Goal: Task Accomplishment & Management: Use online tool/utility

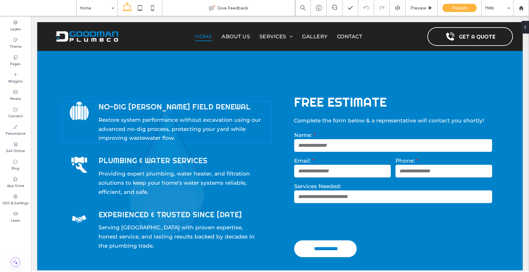
scroll to position [299, 0]
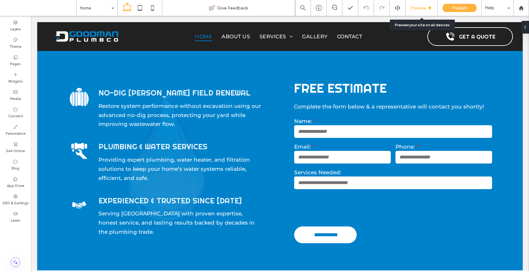
click at [420, 9] on span "Preview" at bounding box center [418, 7] width 16 height 5
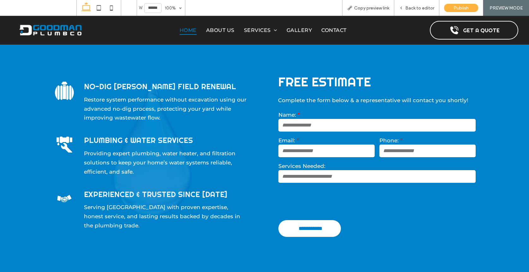
click at [368, 120] on input "text" at bounding box center [376, 125] width 197 height 13
type input "*"
click at [418, 7] on span "Back to editor" at bounding box center [419, 7] width 29 height 5
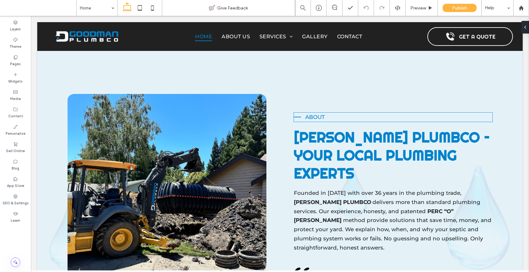
scroll to position [592, 0]
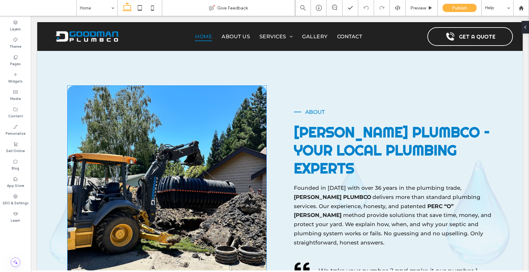
click at [258, 98] on img at bounding box center [167, 212] width 199 height 253
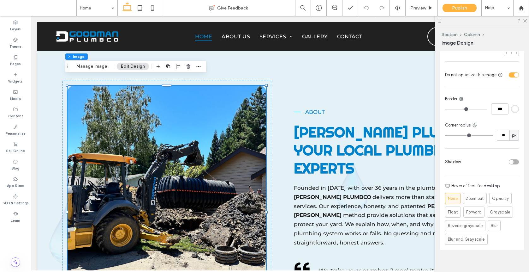
scroll to position [232, 0]
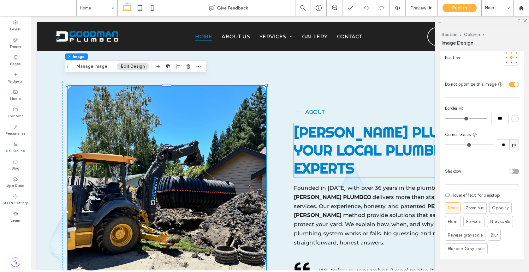
click at [343, 123] on span "[PERSON_NAME] PLUMBCO – Your Local Plumbing Experts" at bounding box center [392, 150] width 196 height 54
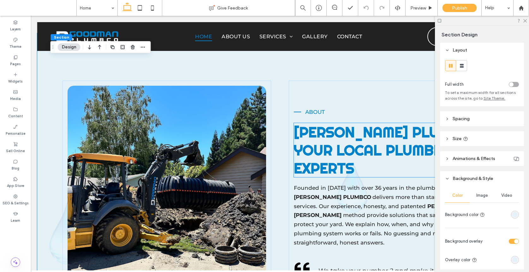
click at [342, 126] on span "[PERSON_NAME] PLUMBCO – Your Local Plumbing Experts" at bounding box center [392, 150] width 196 height 54
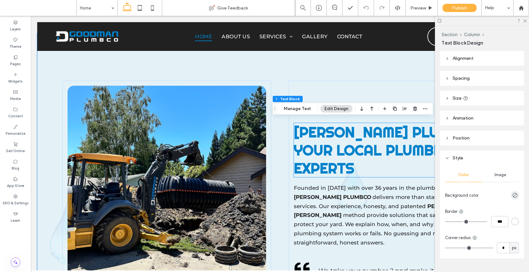
click at [342, 126] on span "[PERSON_NAME] PLUMBCO – Your Local Plumbing Experts" at bounding box center [392, 150] width 196 height 54
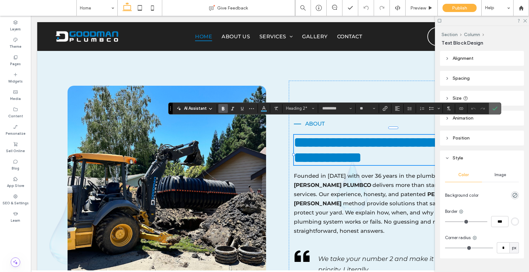
click at [494, 107] on icon "Confirm" at bounding box center [495, 108] width 5 height 5
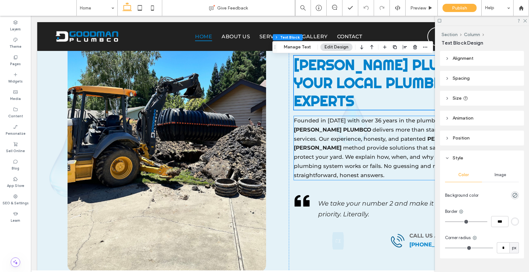
scroll to position [660, 0]
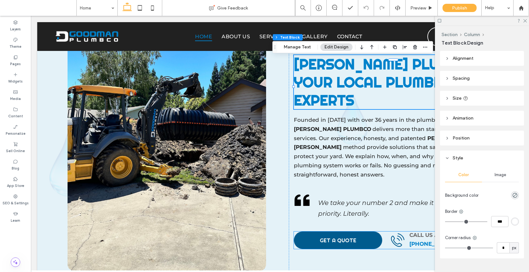
click at [346, 236] on span "GET A QUOTE" at bounding box center [338, 239] width 37 height 7
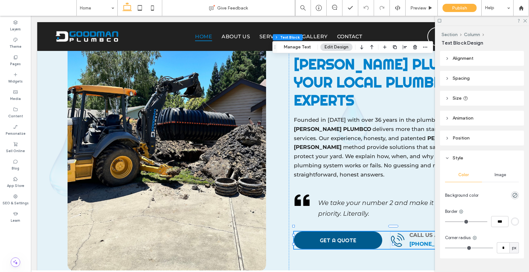
click at [346, 236] on span "GET A QUOTE" at bounding box center [338, 239] width 37 height 7
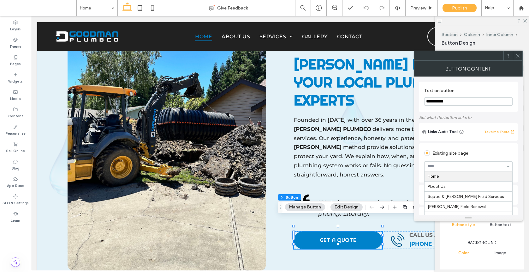
click at [454, 165] on input at bounding box center [467, 166] width 78 height 4
type input "***"
click at [517, 55] on icon at bounding box center [518, 55] width 5 height 5
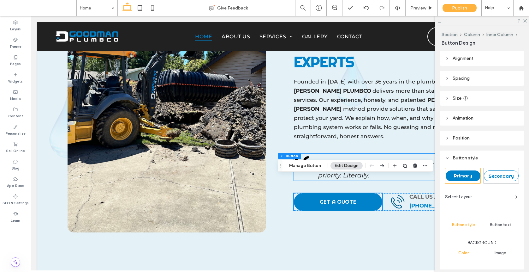
scroll to position [701, 0]
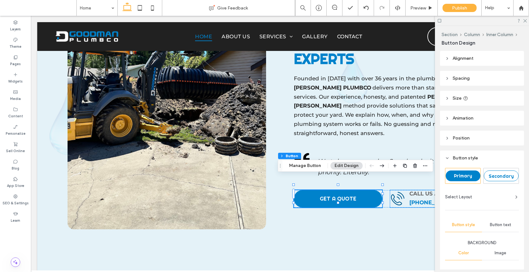
click at [393, 191] on icon "Call Us" at bounding box center [397, 198] width 15 height 15
click at [393, 191] on div "Call Us" at bounding box center [397, 198] width 15 height 15
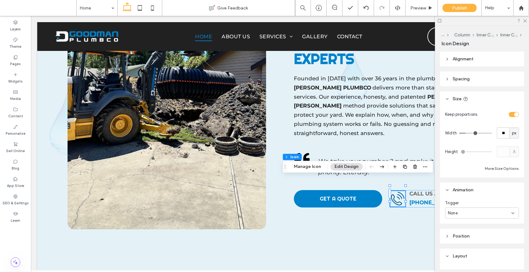
click at [396, 191] on icon "Call Us" at bounding box center [397, 198] width 15 height 15
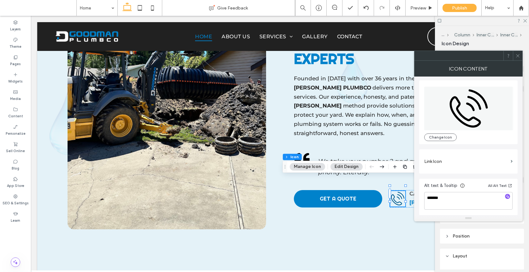
scroll to position [2, 0]
click at [516, 59] on span at bounding box center [518, 55] width 5 height 9
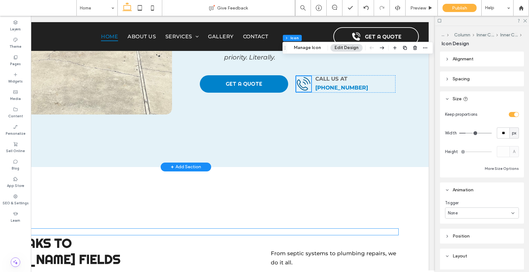
scroll to position [834, 0]
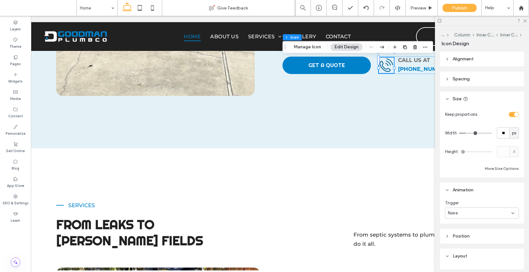
drag, startPoint x: 321, startPoint y: 269, endPoint x: 223, endPoint y: 239, distance: 102.7
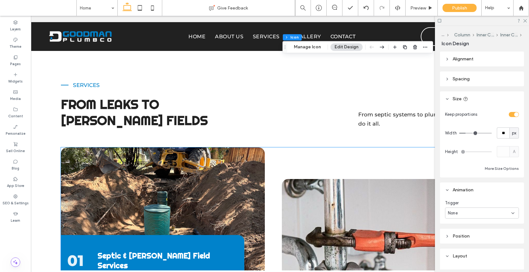
scroll to position [1004, 0]
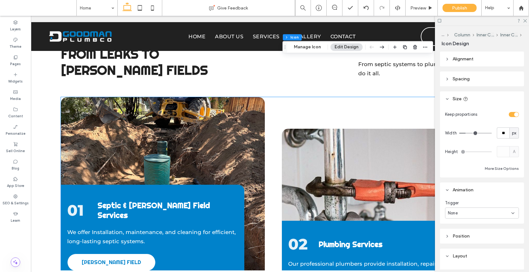
click at [246, 140] on div "01 Septic & [PERSON_NAME] Field Services We offer Installation, maintenance, an…" at bounding box center [163, 191] width 204 height 189
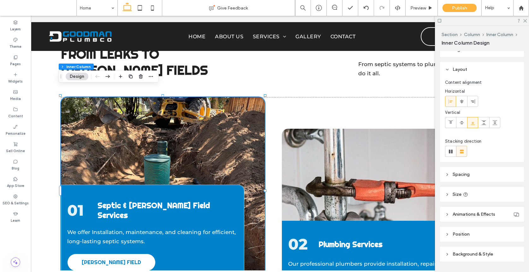
click at [484, 255] on span "Background & Style" at bounding box center [473, 253] width 40 height 5
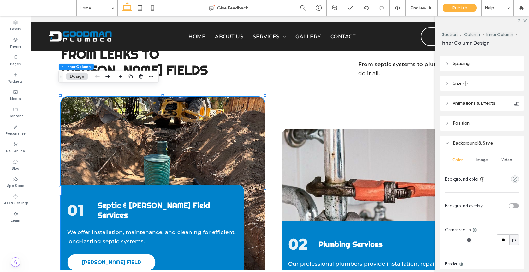
scroll to position [187, 0]
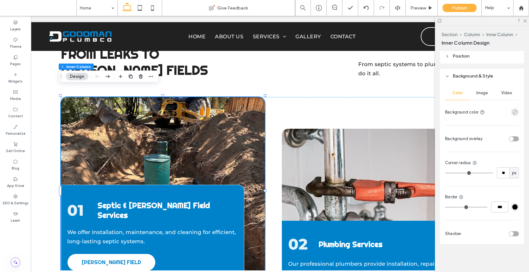
click at [487, 91] on div "Image" at bounding box center [482, 93] width 25 height 14
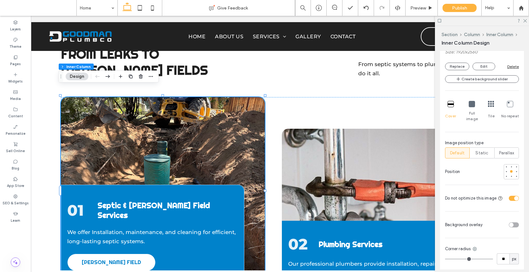
scroll to position [311, 0]
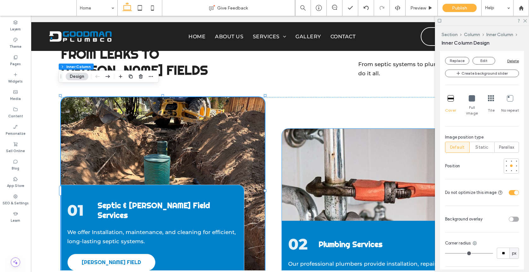
click at [366, 140] on div "02 Plumbing Services Our professional plumbers provide installation, repairs, a…" at bounding box center [384, 222] width 204 height 189
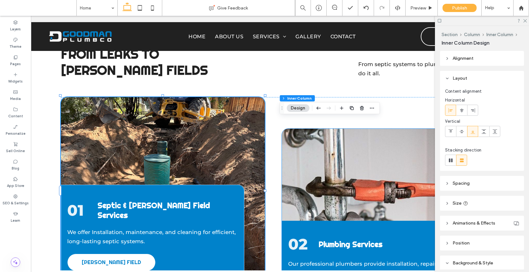
click at [366, 140] on div "02 Plumbing Services Our professional plumbers provide installation, repairs, a…" at bounding box center [384, 222] width 204 height 189
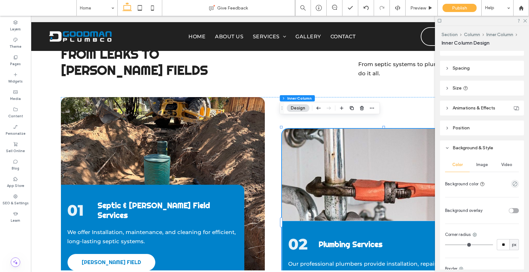
scroll to position [120, 0]
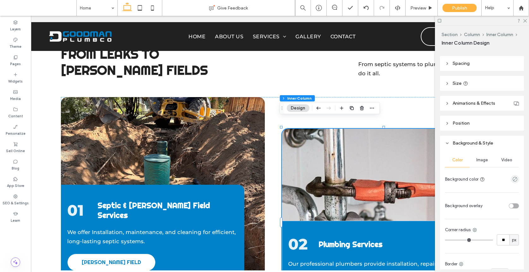
click at [477, 169] on div "Color Image Video Background color" at bounding box center [482, 169] width 74 height 32
click at [486, 158] on span "Image" at bounding box center [482, 159] width 12 height 5
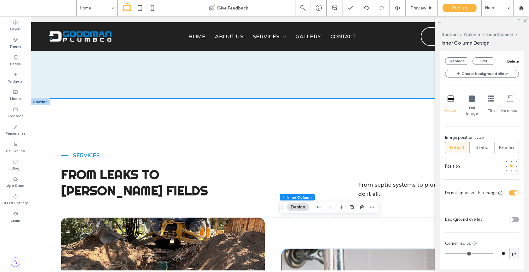
scroll to position [879, 0]
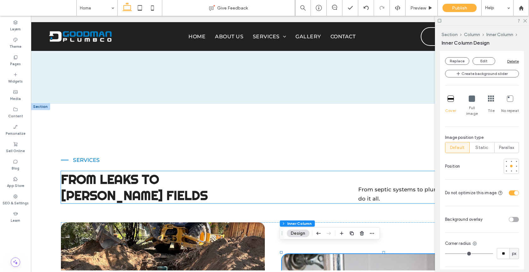
click at [168, 173] on span "From Leaks to [PERSON_NAME] Fields" at bounding box center [134, 187] width 147 height 32
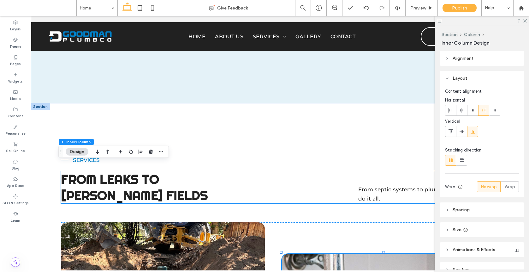
click at [168, 173] on span "From Leaks to [PERSON_NAME] Fields" at bounding box center [134, 187] width 147 height 32
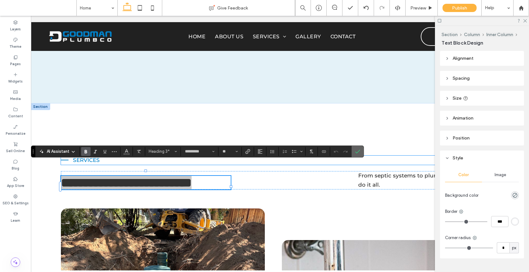
click at [362, 152] on section at bounding box center [358, 151] width 12 height 11
click at [359, 153] on icon "Confirm" at bounding box center [357, 151] width 5 height 5
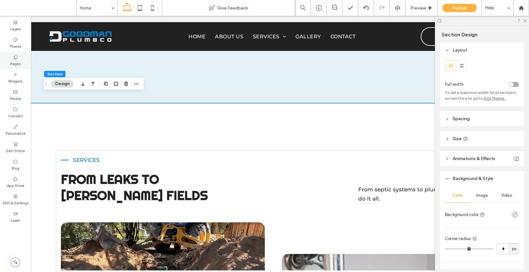
click at [18, 57] on div "Pages" at bounding box center [15, 60] width 31 height 17
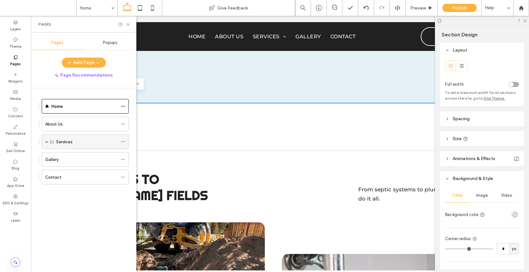
click at [48, 142] on span at bounding box center [46, 141] width 3 height 3
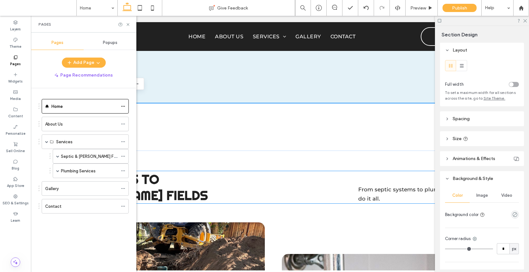
click at [149, 172] on span "From Leaks to [PERSON_NAME] Fields" at bounding box center [134, 187] width 147 height 32
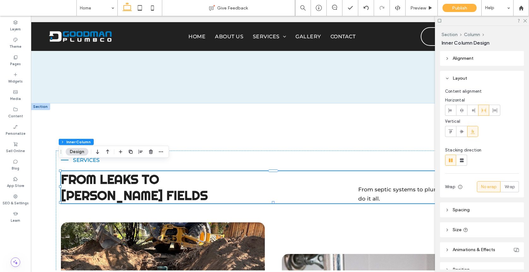
click at [149, 172] on span "From Leaks to [PERSON_NAME] Fields" at bounding box center [134, 187] width 147 height 32
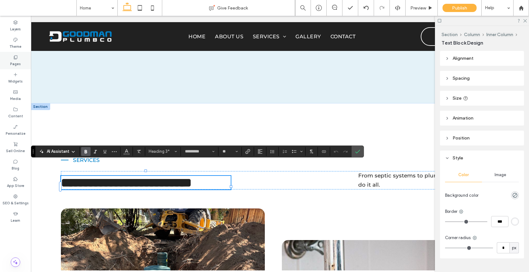
click at [19, 62] on label "Pages" at bounding box center [15, 63] width 11 height 7
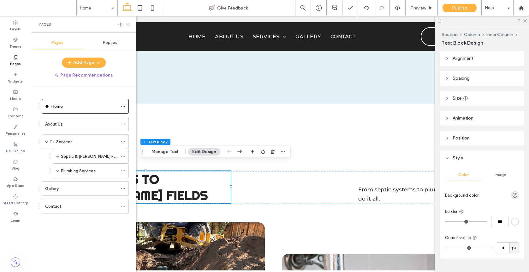
click at [158, 177] on span "From Leaks to [PERSON_NAME] Fields" at bounding box center [134, 187] width 147 height 32
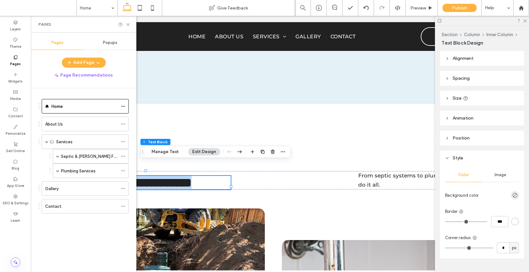
click at [158, 177] on span "**********" at bounding box center [126, 182] width 131 height 12
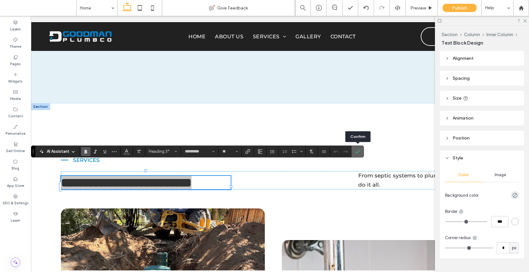
click at [356, 152] on icon "Confirm" at bounding box center [357, 151] width 5 height 5
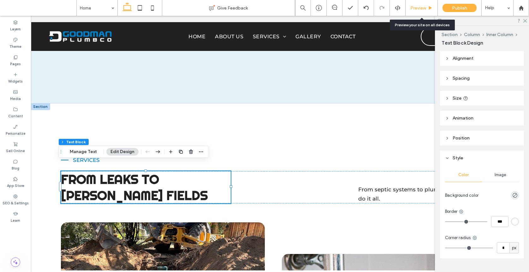
click at [412, 6] on span "Preview" at bounding box center [418, 7] width 16 height 5
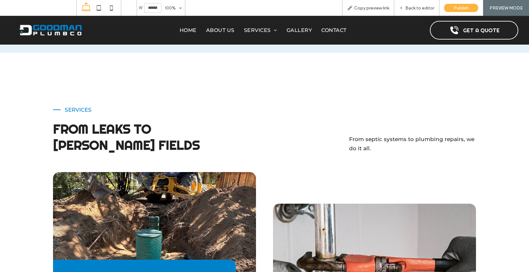
scroll to position [965, 0]
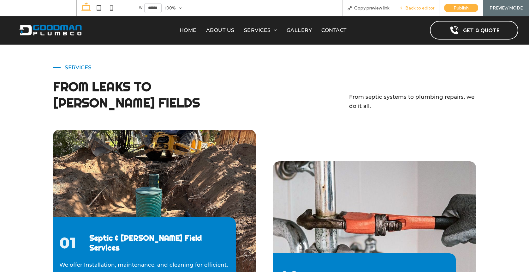
click at [403, 8] on icon at bounding box center [401, 8] width 4 height 4
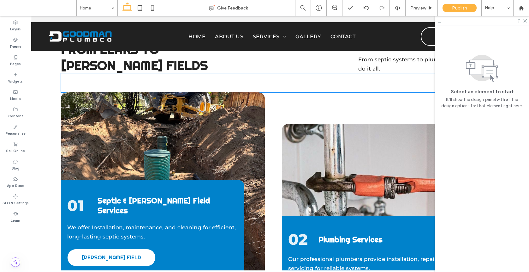
scroll to position [1016, 0]
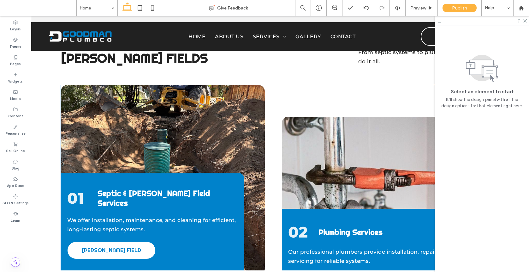
click at [185, 188] on span "Septic & [PERSON_NAME] Field Services" at bounding box center [154, 198] width 112 height 20
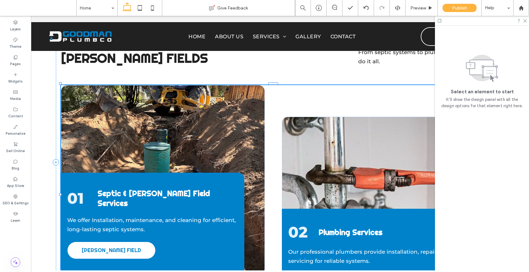
click at [185, 188] on span "Septic & [PERSON_NAME] Field Services" at bounding box center [154, 198] width 112 height 20
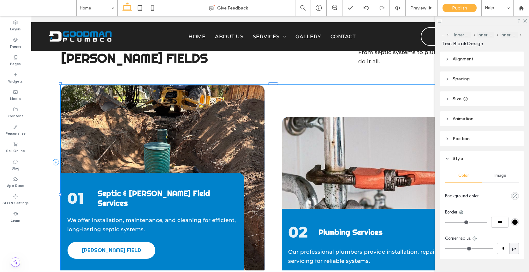
type input "*********"
type input "**"
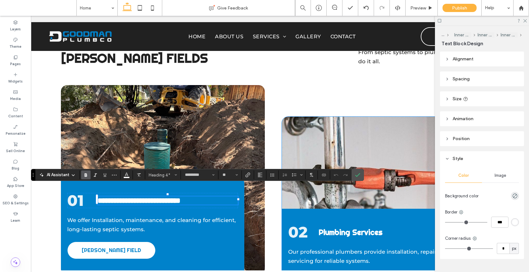
click at [331, 227] on span "Plumbing Services" at bounding box center [351, 232] width 64 height 10
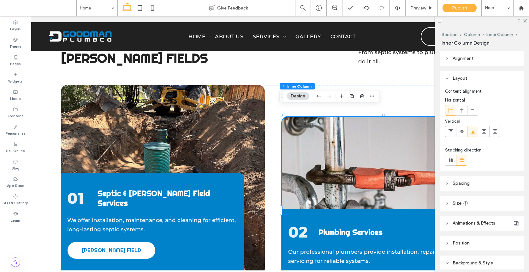
click at [331, 227] on span "Plumbing Services" at bounding box center [351, 232] width 64 height 10
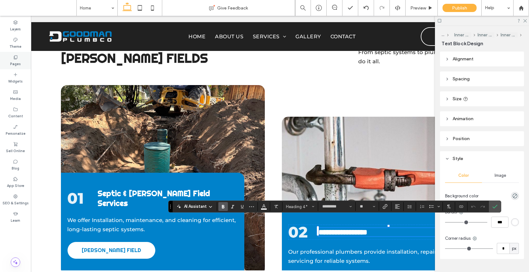
click at [19, 57] on div "Pages" at bounding box center [15, 60] width 31 height 17
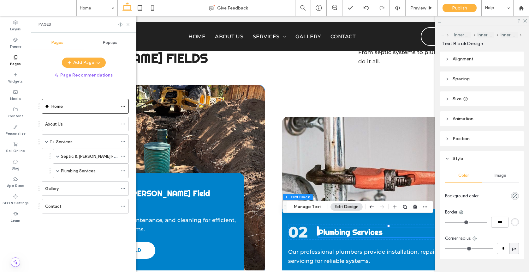
click at [157, 181] on div "01 Septic & [PERSON_NAME] Field Services We offer Installation, maintenance, an…" at bounding box center [153, 223] width 184 height 102
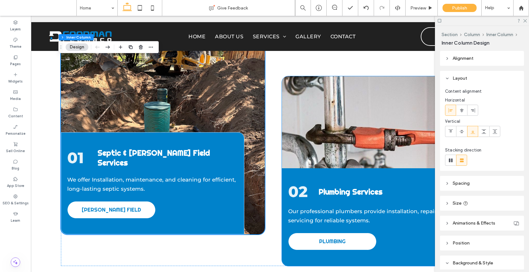
scroll to position [1051, 0]
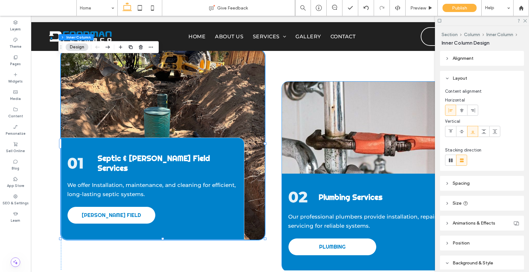
click at [326, 192] on span "Plumbing Services" at bounding box center [351, 197] width 64 height 10
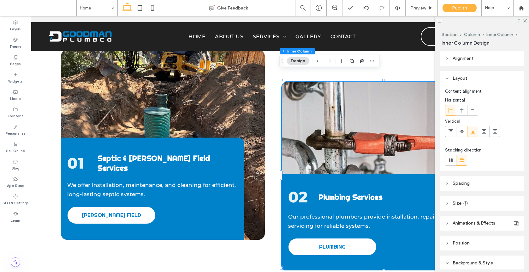
click at [326, 192] on span "Plumbing Services" at bounding box center [351, 197] width 64 height 10
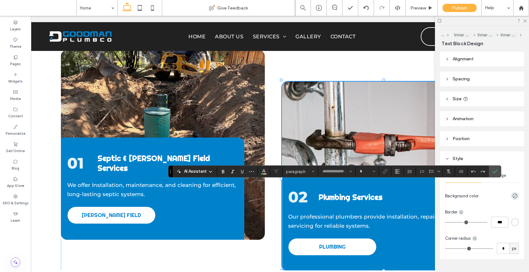
type input "*********"
type input "**"
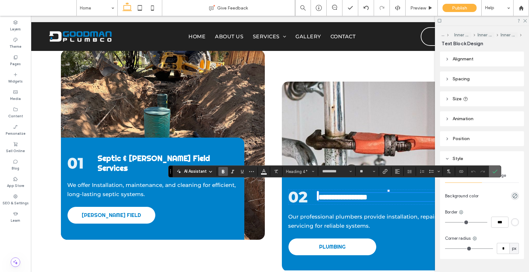
click at [494, 171] on icon "Confirm" at bounding box center [495, 171] width 5 height 5
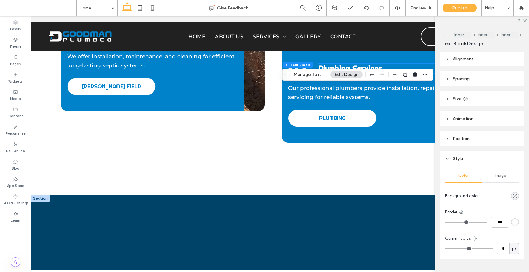
scroll to position [1186, 0]
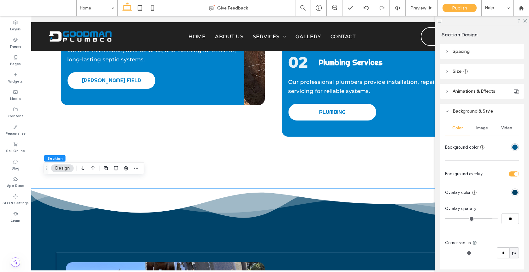
scroll to position [119, 0]
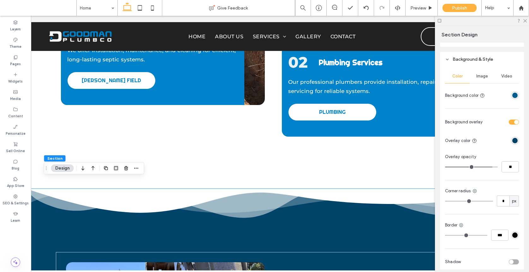
click at [479, 75] on span "Image" at bounding box center [482, 76] width 12 height 5
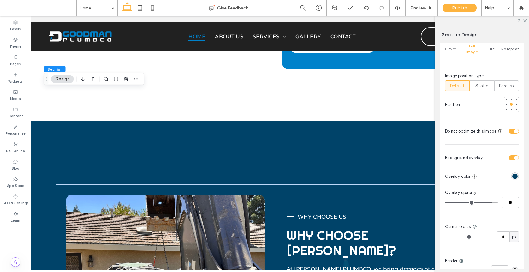
scroll to position [1283, 0]
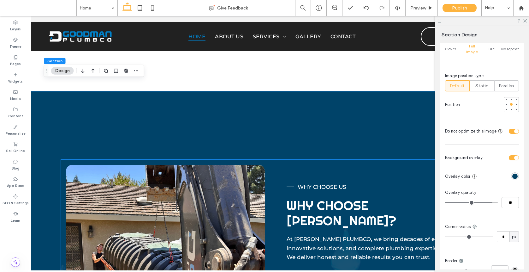
click at [258, 175] on img at bounding box center [165, 258] width 199 height 189
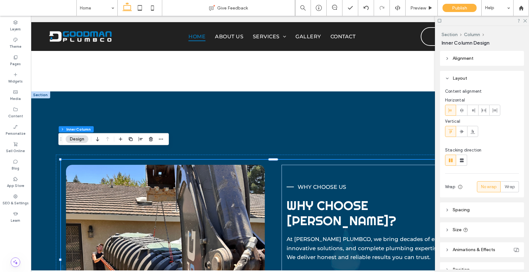
click at [258, 175] on img at bounding box center [165, 258] width 199 height 189
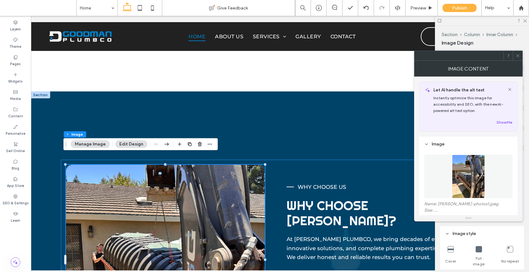
type input "**"
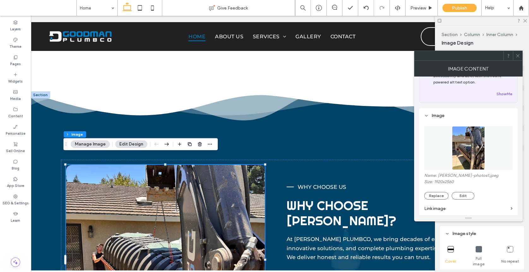
scroll to position [56, 0]
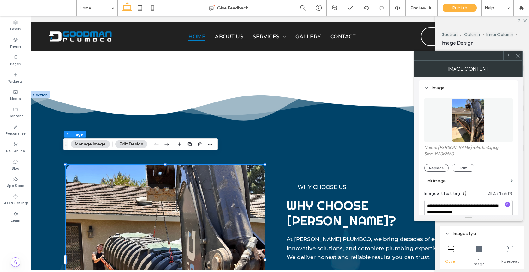
click at [519, 57] on use at bounding box center [517, 55] width 3 height 3
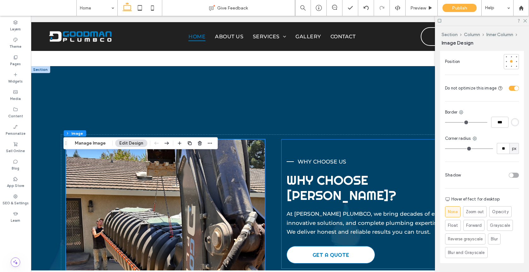
scroll to position [1377, 0]
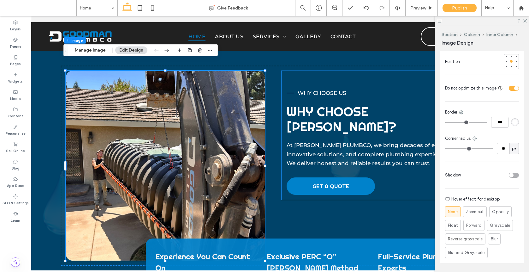
click at [353, 177] on link "GET A QUOTE" at bounding box center [331, 185] width 88 height 17
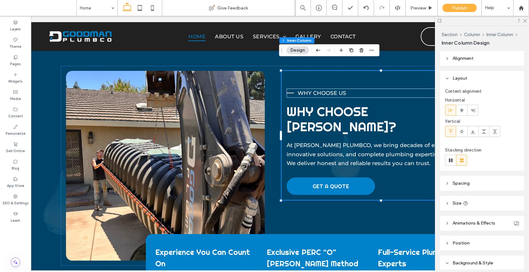
click at [353, 177] on link "GET A QUOTE" at bounding box center [331, 185] width 88 height 17
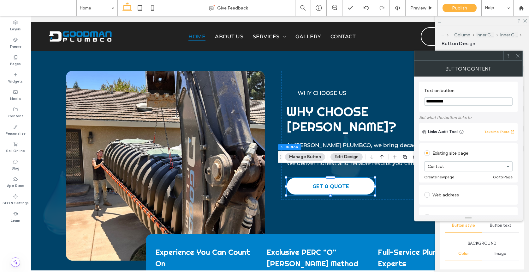
click at [517, 56] on icon at bounding box center [518, 55] width 5 height 5
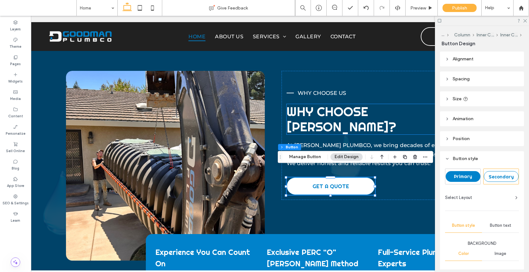
click at [393, 103] on span "Why Choose [PERSON_NAME]?" at bounding box center [342, 118] width 110 height 31
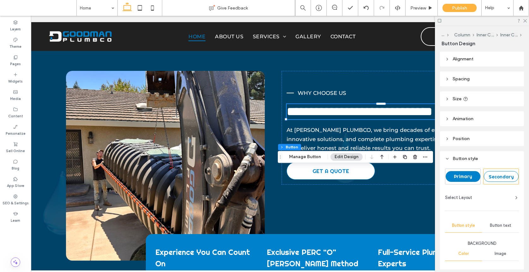
click at [393, 104] on div "**********" at bounding box center [381, 111] width 189 height 15
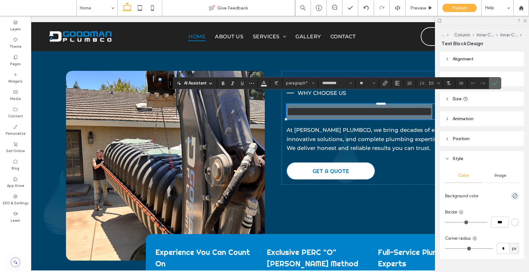
click at [493, 83] on use "Confirm" at bounding box center [495, 83] width 5 height 4
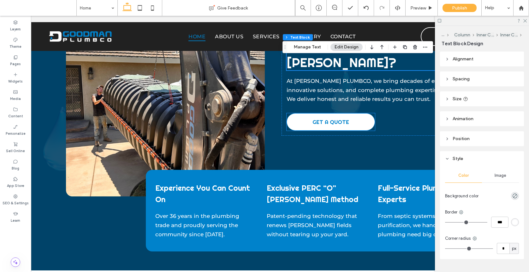
scroll to position [1446, 0]
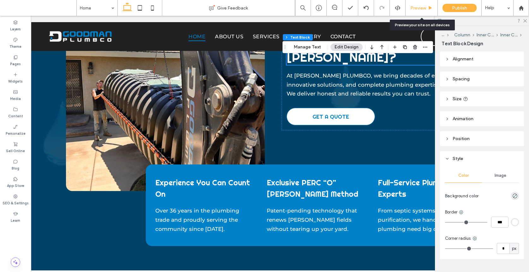
click at [423, 7] on span "Preview" at bounding box center [418, 7] width 16 height 5
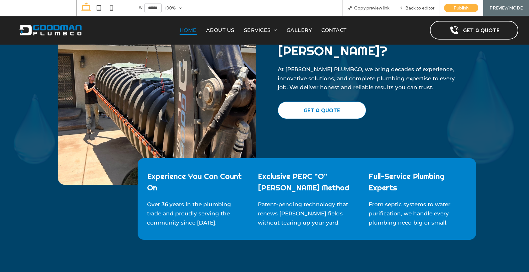
click at [423, 7] on span "Back to editor" at bounding box center [419, 7] width 29 height 5
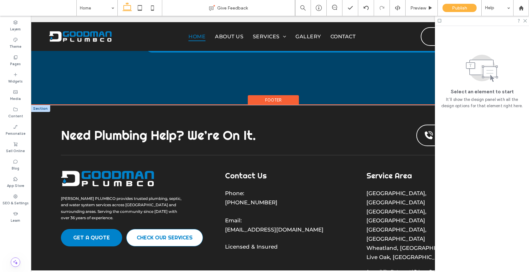
scroll to position [1642, 0]
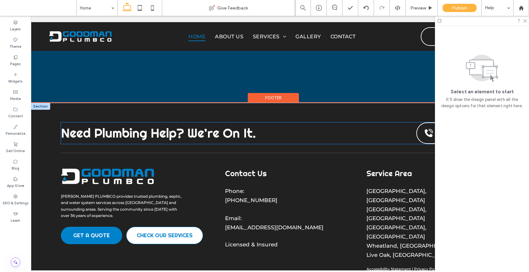
click at [274, 122] on div "Need Plumbing Help? We’re On It. Call Now: GET A QUOTE" at bounding box center [273, 132] width 425 height 21
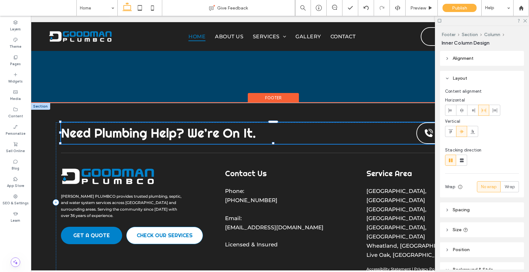
click at [274, 122] on div "Need Plumbing Help? We’re On It. Call Now: GET A QUOTE" at bounding box center [273, 132] width 425 height 21
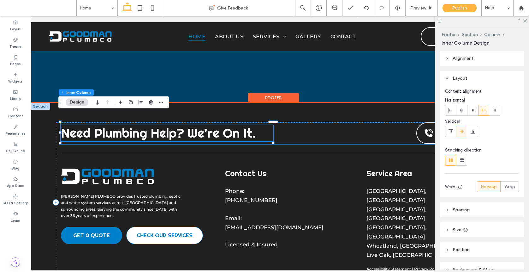
click at [219, 125] on span "Need Plumbing Help? We’re On It." at bounding box center [158, 133] width 195 height 16
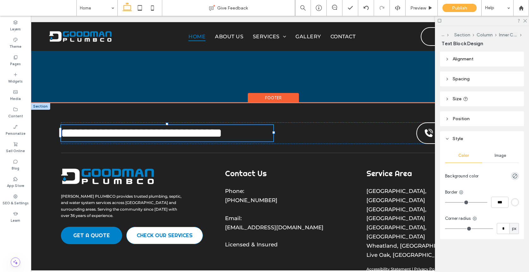
type input "*********"
type input "**"
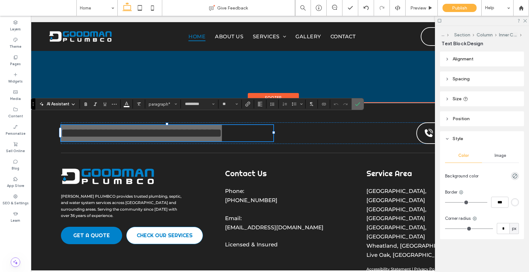
click at [356, 105] on use "Confirm" at bounding box center [358, 104] width 5 height 4
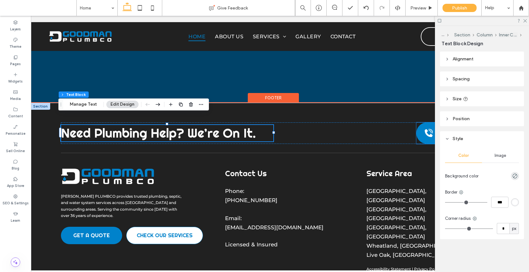
click at [423, 127] on span at bounding box center [428, 132] width 11 height 11
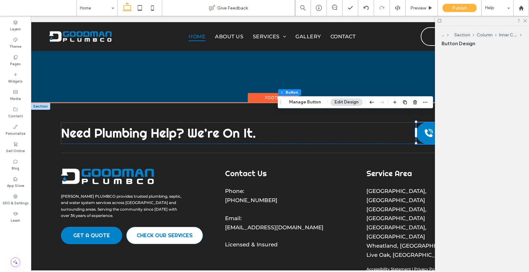
click at [423, 127] on span at bounding box center [428, 132] width 11 height 11
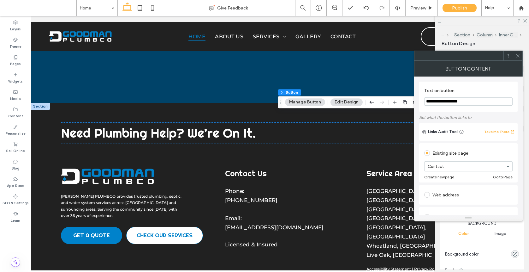
click at [517, 56] on icon at bounding box center [518, 55] width 5 height 5
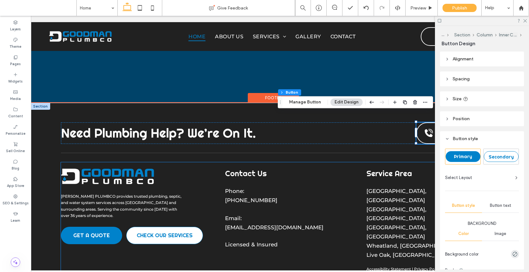
click at [129, 167] on img at bounding box center [108, 176] width 95 height 18
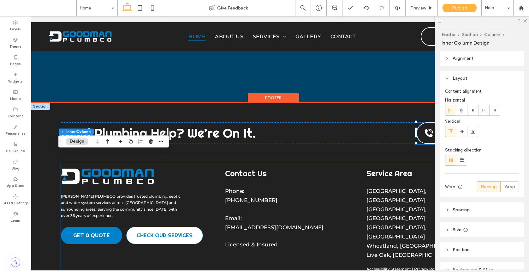
click at [129, 167] on img at bounding box center [108, 176] width 95 height 18
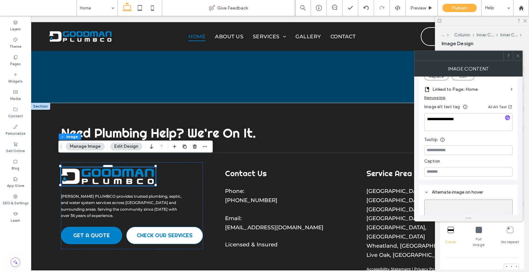
scroll to position [141, 0]
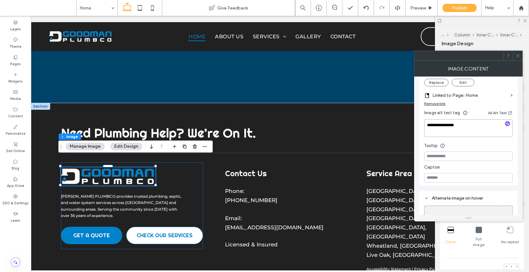
drag, startPoint x: 475, startPoint y: 125, endPoint x: 441, endPoint y: 119, distance: 34.6
click at [441, 119] on textarea "**********" at bounding box center [468, 128] width 88 height 18
click at [440, 120] on textarea "**********" at bounding box center [468, 128] width 88 height 18
drag, startPoint x: 470, startPoint y: 123, endPoint x: 427, endPoint y: 124, distance: 42.6
click at [427, 124] on textarea "**********" at bounding box center [468, 128] width 88 height 18
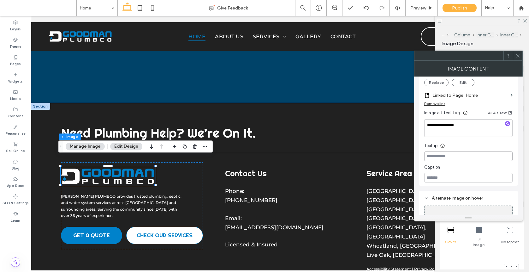
click at [438, 156] on input at bounding box center [468, 155] width 88 height 9
paste input "**********"
type input "**********"
click at [516, 56] on icon at bounding box center [518, 55] width 5 height 5
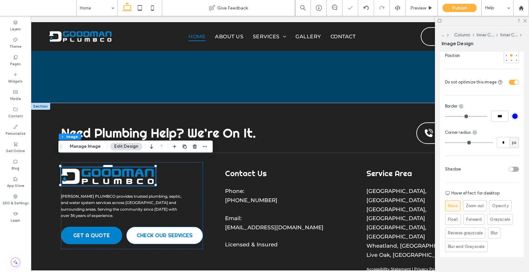
scroll to position [223, 0]
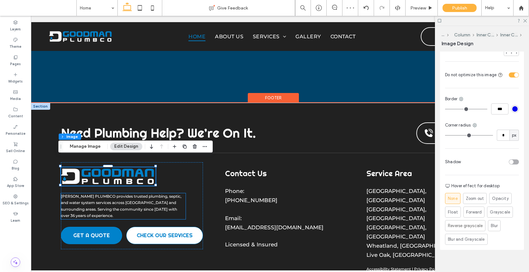
click at [125, 194] on span "[PERSON_NAME] PLUMBCO provides trusted plumbing, septic, and water system servi…" at bounding box center [121, 206] width 121 height 24
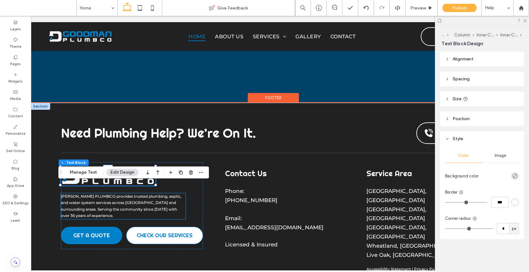
click at [125, 194] on div "[PERSON_NAME] PLUMBCO provides trusted plumbing, septic, and water system servi…" at bounding box center [123, 206] width 125 height 26
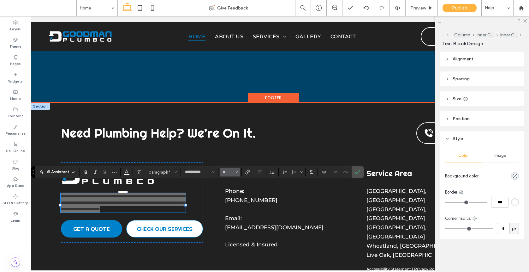
click at [224, 172] on input "**" at bounding box center [228, 171] width 12 height 5
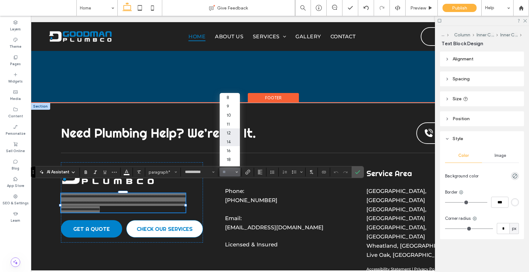
click at [232, 141] on label "14" at bounding box center [230, 141] width 20 height 9
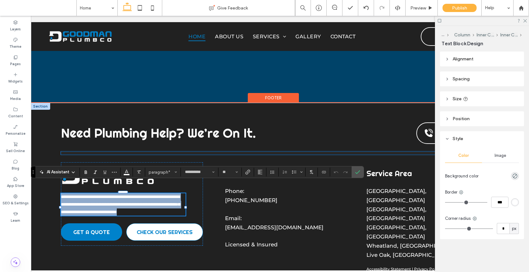
type input "**"
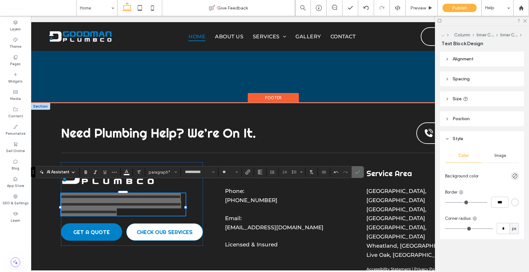
click at [356, 174] on icon "Confirm" at bounding box center [357, 171] width 5 height 5
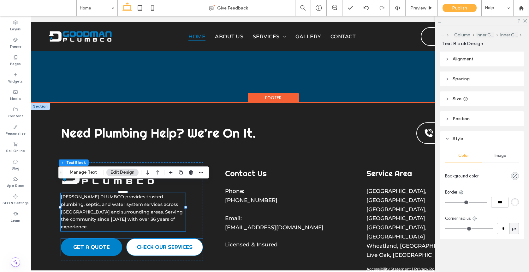
click at [122, 238] on div "GET A QUOTE CHECK OUR SERVICES" at bounding box center [132, 246] width 142 height 17
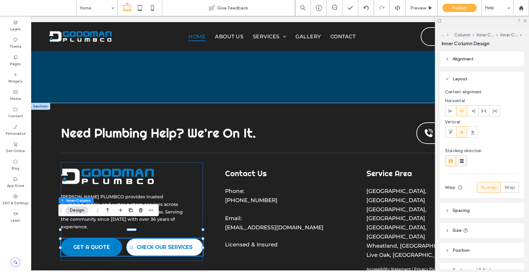
click at [463, 159] on use at bounding box center [462, 161] width 4 height 4
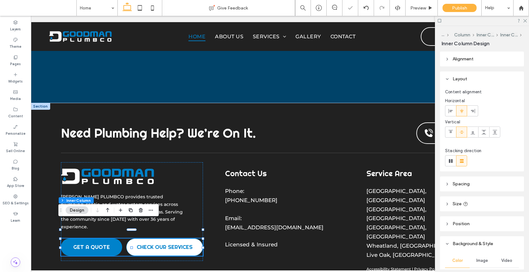
type input "**"
type input "****"
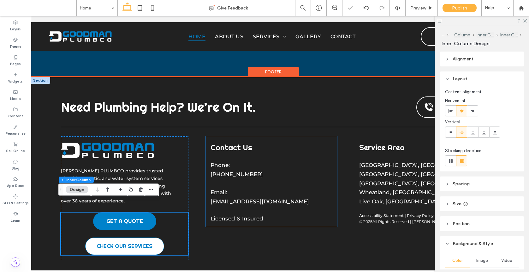
scroll to position [1672, 0]
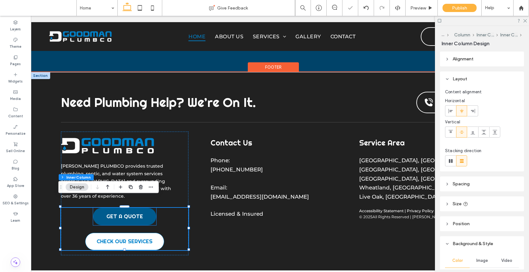
click at [117, 212] on span "GET A QUOTE" at bounding box center [124, 215] width 37 height 7
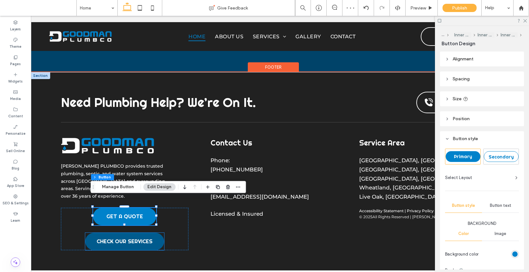
click at [138, 232] on link "CHECK OUR SERVICES" at bounding box center [124, 240] width 79 height 17
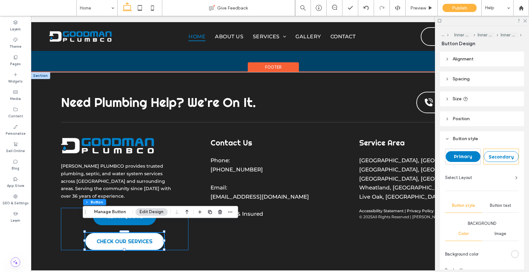
click at [172, 207] on div "GET A QUOTE CHECK OUR SERVICES" at bounding box center [125, 228] width 128 height 42
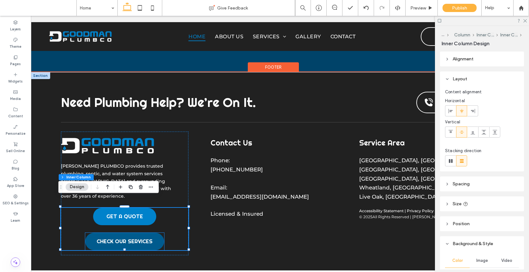
click at [148, 237] on span "CHECK OUR SERVICES" at bounding box center [125, 240] width 56 height 7
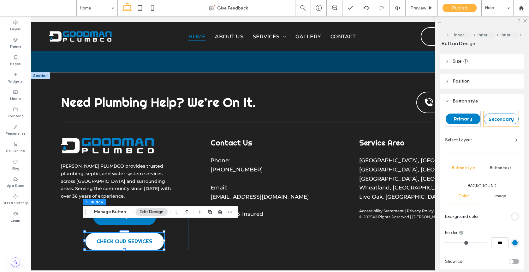
scroll to position [45, 0]
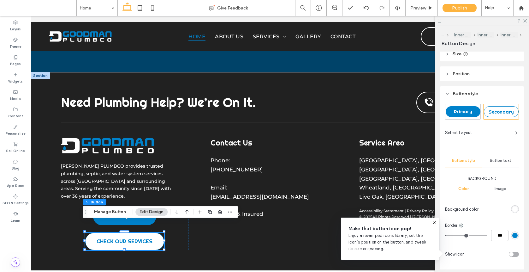
click at [499, 162] on span "Button text" at bounding box center [500, 160] width 21 height 5
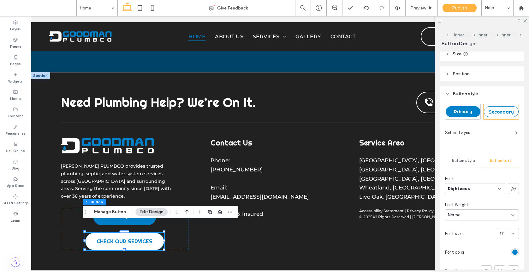
click at [477, 160] on div "Button style" at bounding box center [463, 160] width 37 height 14
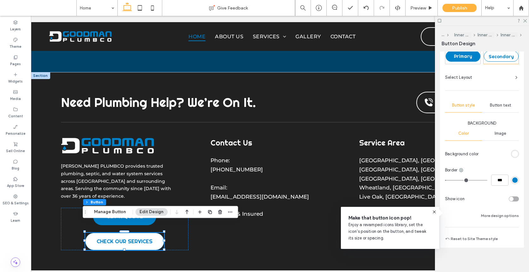
scroll to position [104, 0]
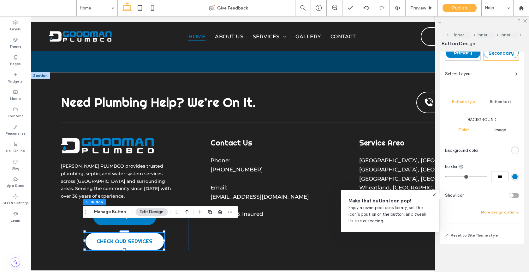
click at [499, 212] on button "More design options" at bounding box center [500, 212] width 38 height 8
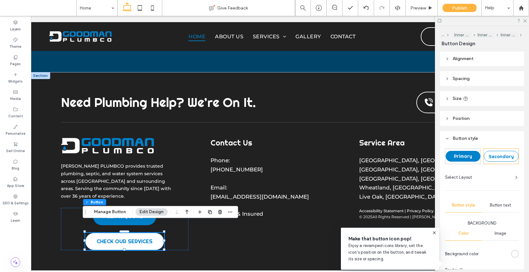
scroll to position [0, 0]
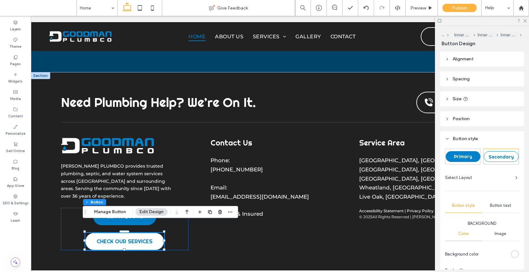
click at [459, 95] on header "Size" at bounding box center [482, 98] width 84 height 15
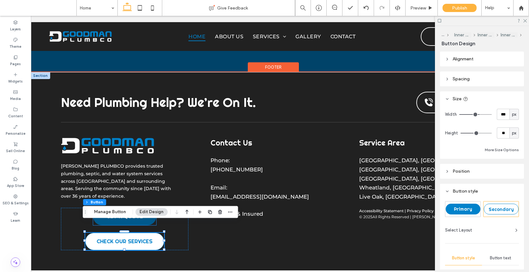
click at [146, 207] on link "GET A QUOTE" at bounding box center [124, 215] width 63 height 17
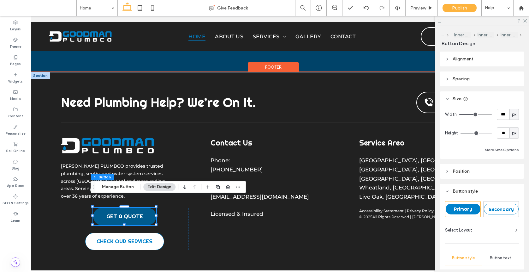
click at [146, 207] on link "GET A QUOTE" at bounding box center [124, 215] width 63 height 17
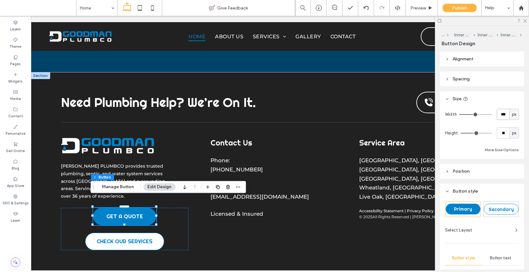
click at [497, 115] on input "***" at bounding box center [503, 114] width 13 height 11
type input "***"
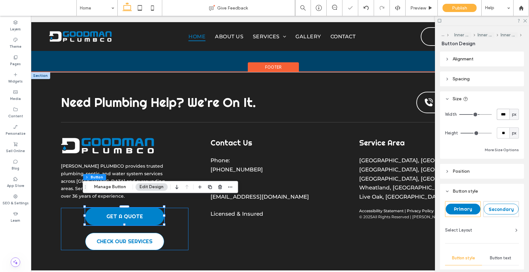
click at [177, 218] on div "GET A QUOTE CHECK OUR SERVICES" at bounding box center [125, 228] width 128 height 42
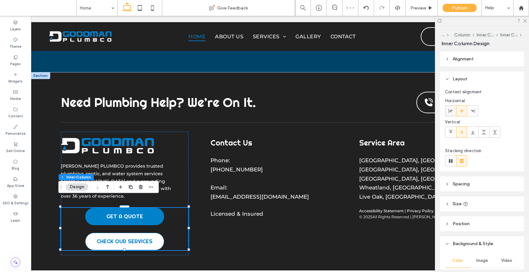
click at [451, 114] on span at bounding box center [450, 110] width 5 height 10
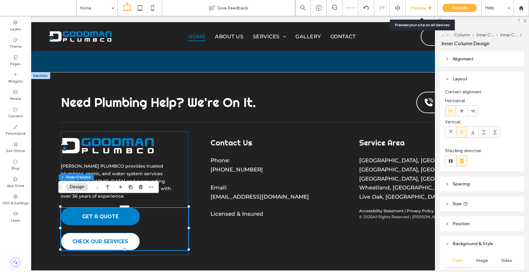
click at [418, 6] on span "Preview" at bounding box center [418, 7] width 16 height 5
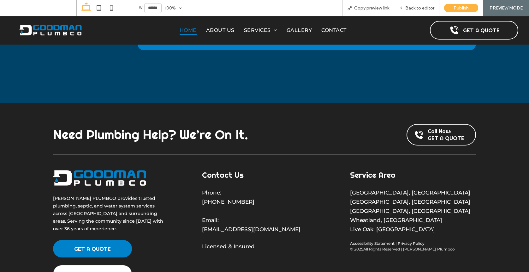
scroll to position [1662, 0]
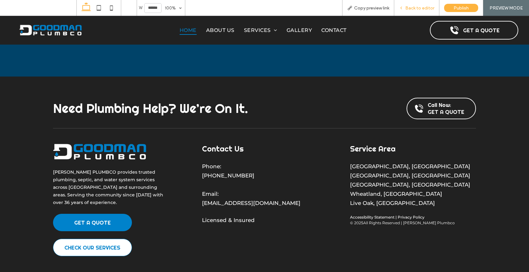
click at [420, 11] on div "Back to editor" at bounding box center [416, 8] width 45 height 16
click at [419, 4] on div "Back to editor" at bounding box center [416, 8] width 45 height 16
click at [416, 6] on span "Back to editor" at bounding box center [419, 7] width 29 height 5
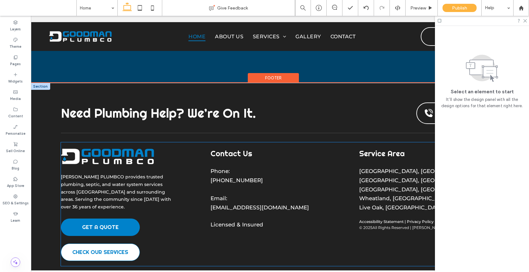
click at [376, 219] on span "Accessibility Statement | Privacy Policy" at bounding box center [396, 221] width 75 height 5
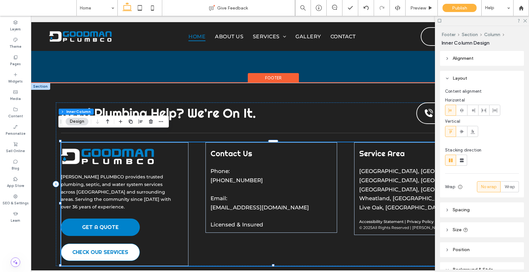
click at [376, 219] on span "Accessibility Statement | Privacy Policy" at bounding box center [396, 221] width 75 height 5
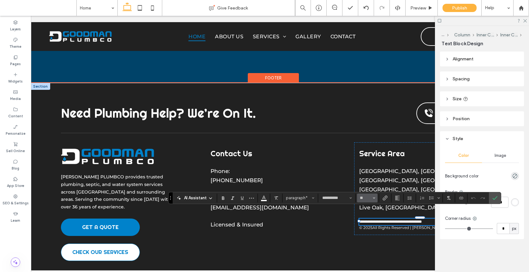
click at [369, 199] on input "**" at bounding box center [365, 197] width 12 height 5
click at [369, 166] on label "14" at bounding box center [367, 167] width 20 height 9
type input "**"
click at [380, 226] on p "All Rights Reserved | [PERSON_NAME] Plumbco" at bounding box center [419, 228] width 92 height 5
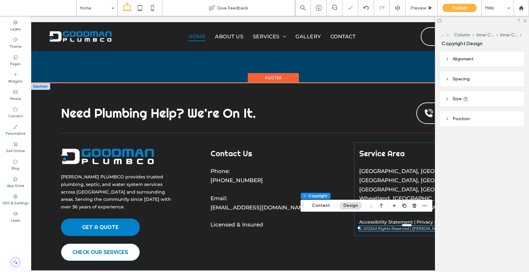
click at [380, 226] on p "All Rights Reserved | [PERSON_NAME] Plumbco" at bounding box center [419, 228] width 92 height 5
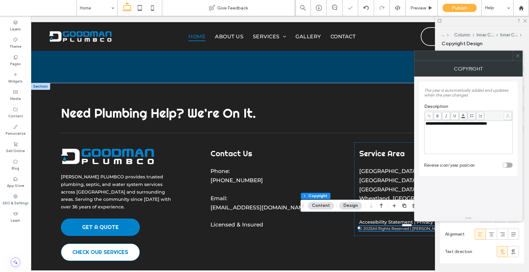
click at [522, 53] on div at bounding box center [517, 55] width 9 height 9
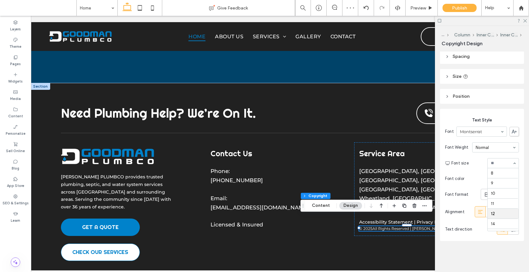
scroll to position [40, 0]
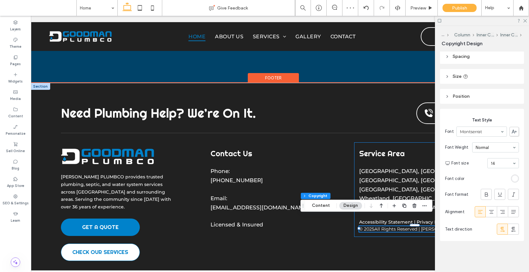
click at [416, 222] on div "Service Area [GEOGRAPHIC_DATA], [GEOGRAPHIC_DATA] [GEOGRAPHIC_DATA], [GEOGRAPHI…" at bounding box center [420, 189] width 132 height 94
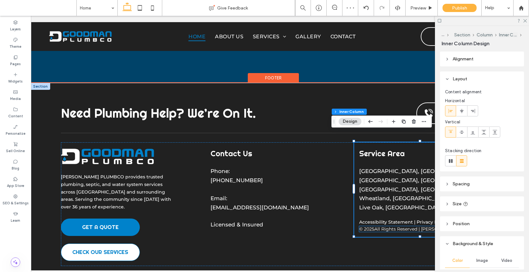
click at [407, 226] on p "All Rights Reserved | [PERSON_NAME] Plumbco" at bounding box center [427, 229] width 106 height 6
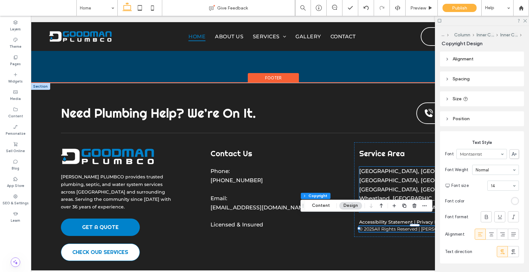
click at [426, 203] on p "Live Oak, [GEOGRAPHIC_DATA]" at bounding box center [420, 207] width 122 height 9
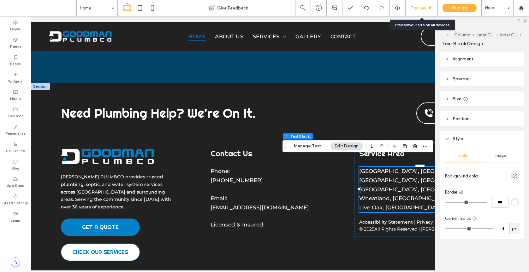
click at [417, 6] on span "Preview" at bounding box center [418, 7] width 16 height 5
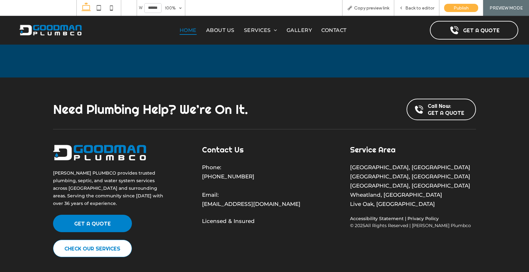
scroll to position [1662, 0]
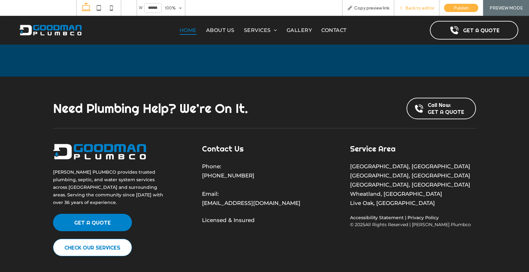
click at [420, 9] on span "Back to editor" at bounding box center [419, 7] width 29 height 5
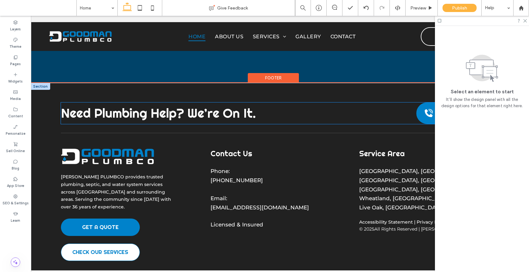
click at [430, 102] on link "Call Now: GET A QUOTE" at bounding box center [450, 112] width 69 height 21
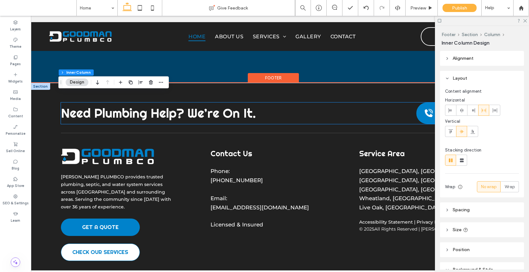
click at [430, 102] on link "Call Now: GET A QUOTE" at bounding box center [450, 112] width 69 height 21
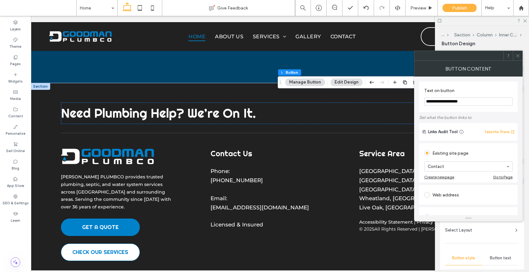
scroll to position [8, 0]
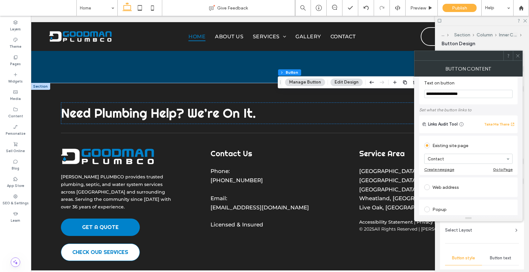
click at [517, 54] on icon at bounding box center [518, 55] width 5 height 5
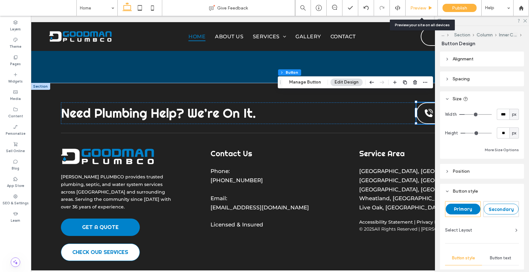
click at [425, 7] on span "Preview" at bounding box center [418, 7] width 16 height 5
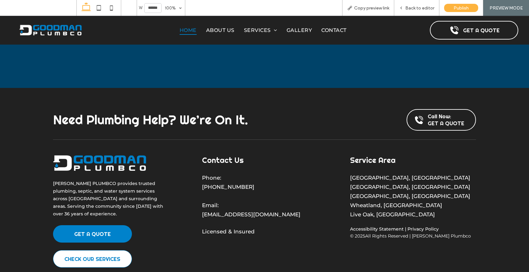
scroll to position [1662, 0]
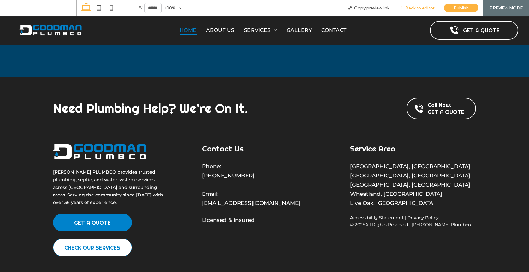
click at [426, 8] on span "Back to editor" at bounding box center [419, 7] width 29 height 5
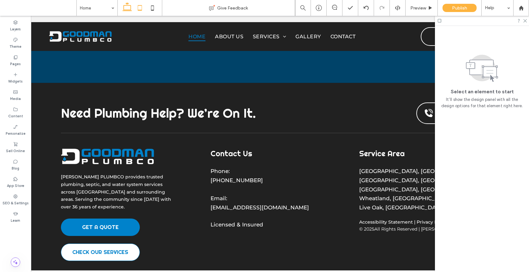
click at [144, 11] on icon at bounding box center [140, 8] width 13 height 13
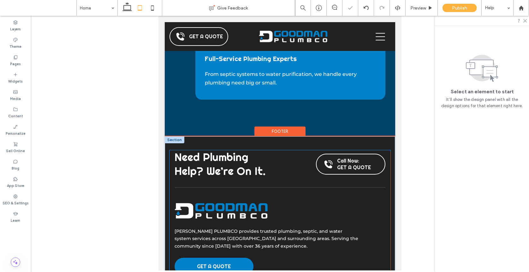
scroll to position [1780, 0]
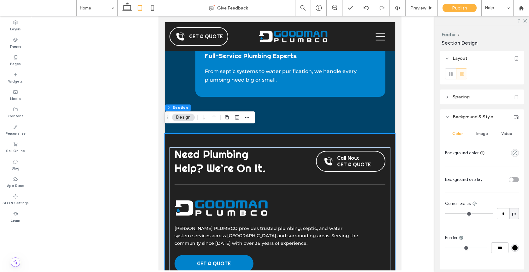
click at [482, 136] on div "Image" at bounding box center [482, 134] width 25 height 14
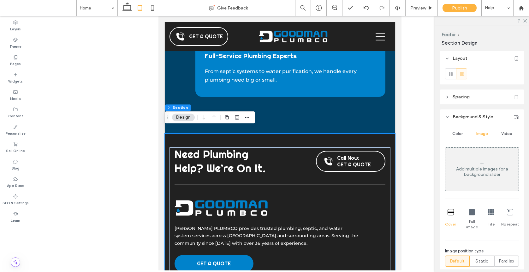
click at [459, 133] on span "Color" at bounding box center [457, 133] width 10 height 5
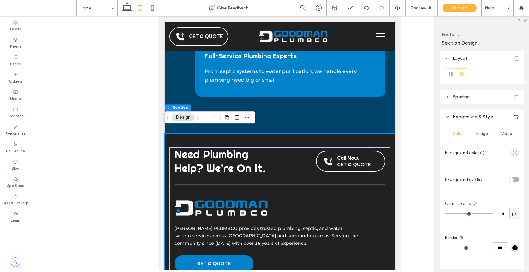
click at [463, 99] on span "Spacing" at bounding box center [461, 96] width 17 height 5
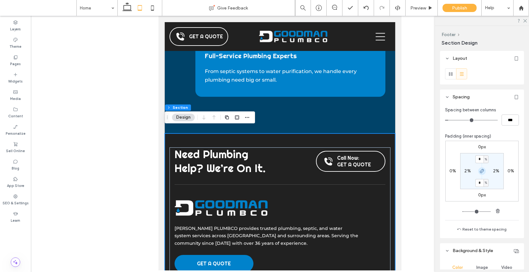
click at [480, 170] on icon "button" at bounding box center [482, 170] width 5 height 5
click at [478, 158] on input "*" at bounding box center [479, 159] width 8 height 8
type input "**"
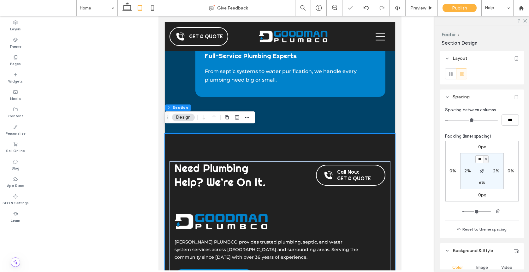
click at [484, 159] on div "%" at bounding box center [486, 159] width 5 height 8
click at [482, 167] on span "px" at bounding box center [482, 168] width 4 height 6
type input "****"
type input "**"
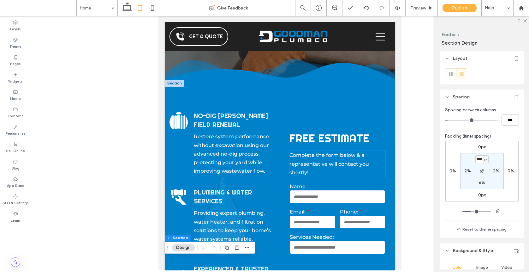
scroll to position [126, 0]
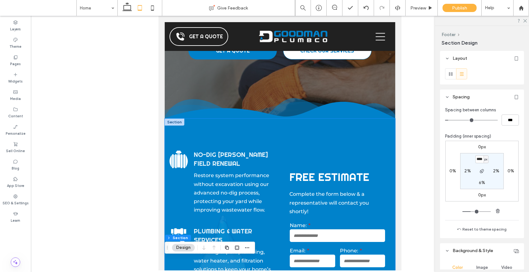
click at [344, 134] on div "Black silhouette of a cylindrical tank with vertical supports and a top nozzle.…" at bounding box center [280, 258] width 230 height 280
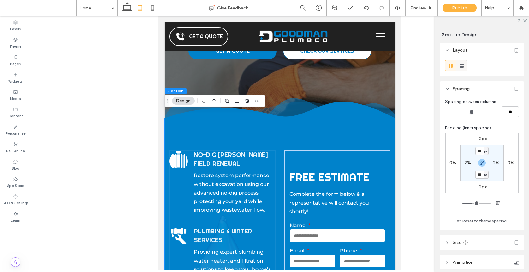
click at [461, 67] on use at bounding box center [462, 66] width 4 height 4
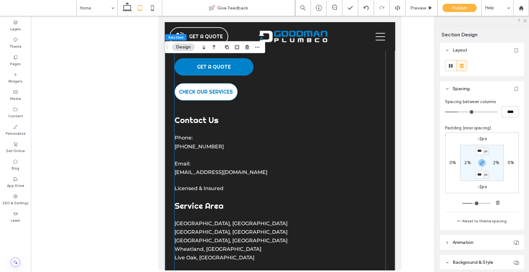
scroll to position [2092, 0]
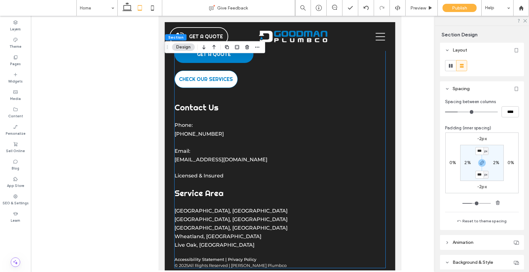
click at [248, 256] on span "Accessibility Statement | Privacy Policy" at bounding box center [216, 258] width 82 height 5
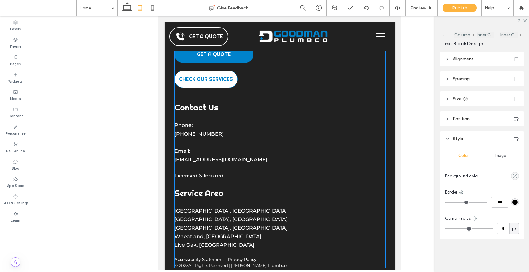
type input "**********"
type input "**"
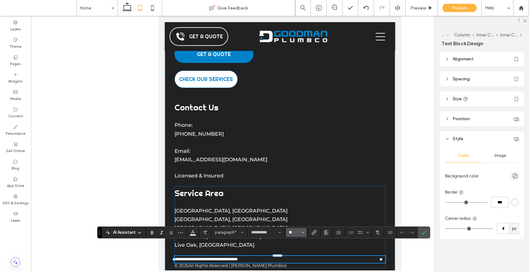
click at [300, 233] on input "**" at bounding box center [294, 232] width 12 height 5
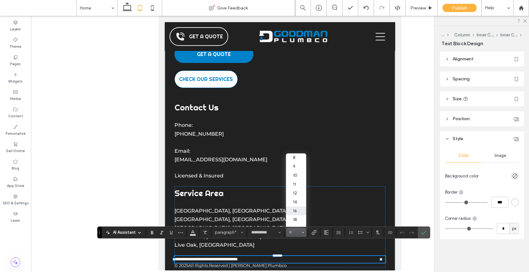
click at [300, 208] on label "16" at bounding box center [296, 210] width 20 height 9
type input "**"
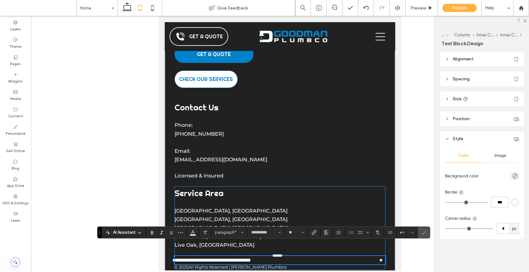
click at [282, 254] on div "**********" at bounding box center [280, 227] width 211 height 83
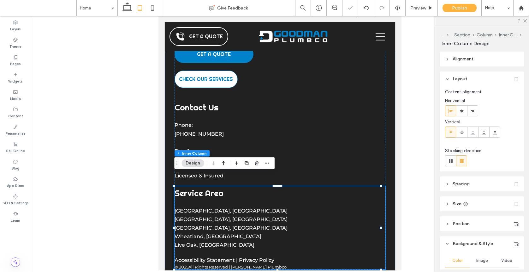
click at [285, 255] on div "Service Area [GEOGRAPHIC_DATA], [GEOGRAPHIC_DATA] [GEOGRAPHIC_DATA], [GEOGRAPHI…" at bounding box center [280, 227] width 211 height 83
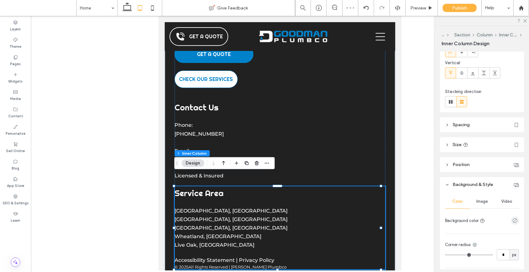
click at [473, 146] on header "Size" at bounding box center [482, 144] width 84 height 15
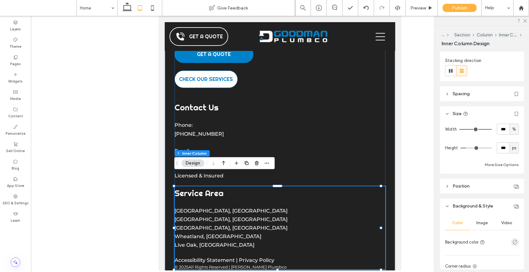
scroll to position [61, 0]
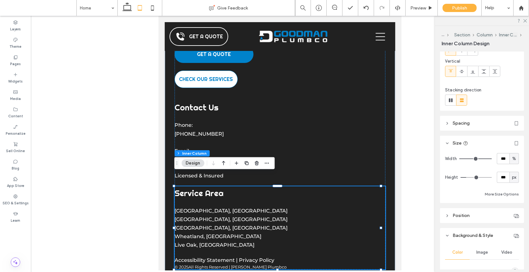
click at [468, 124] on span "Spacing" at bounding box center [461, 122] width 17 height 5
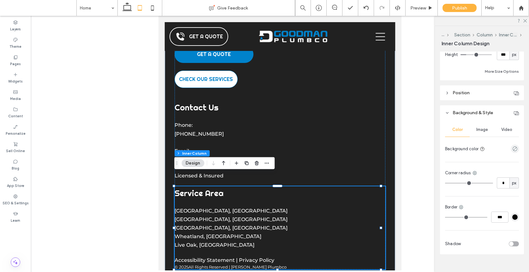
scroll to position [316, 0]
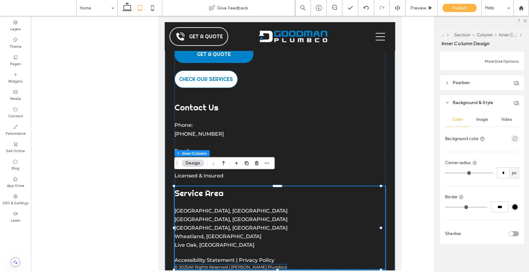
click at [275, 264] on p "All Rights Reserved | [PERSON_NAME] Plumbco" at bounding box center [237, 266] width 98 height 5
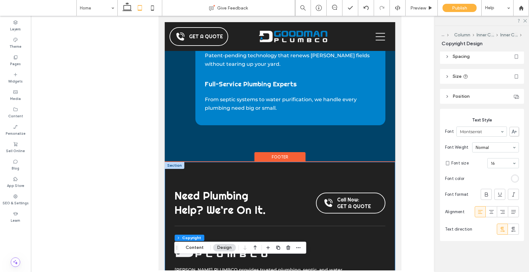
scroll to position [1972, 0]
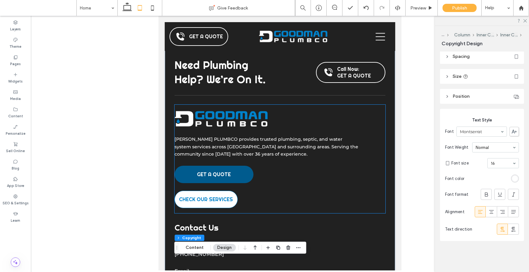
click at [231, 165] on link "GET A QUOTE" at bounding box center [214, 173] width 79 height 17
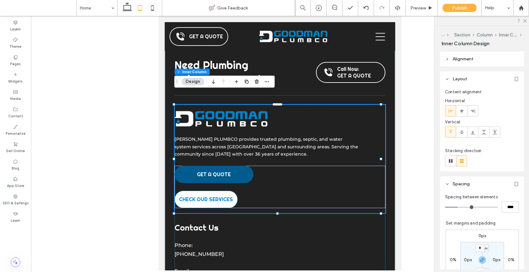
click at [231, 165] on link "GET A QUOTE" at bounding box center [214, 173] width 79 height 17
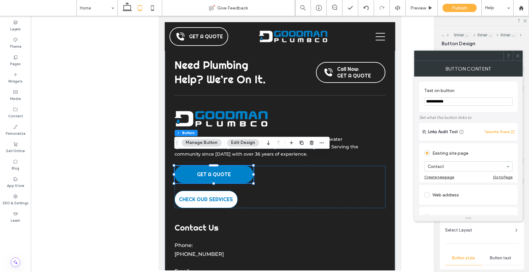
click at [515, 58] on div at bounding box center [517, 55] width 9 height 9
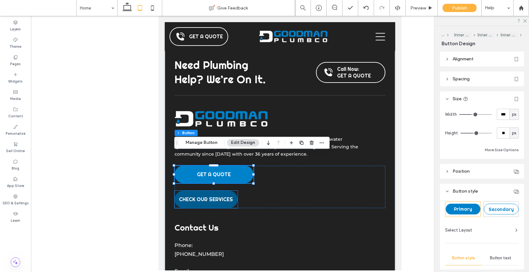
click at [199, 196] on span "CHECK OUR SERVICES" at bounding box center [206, 199] width 54 height 7
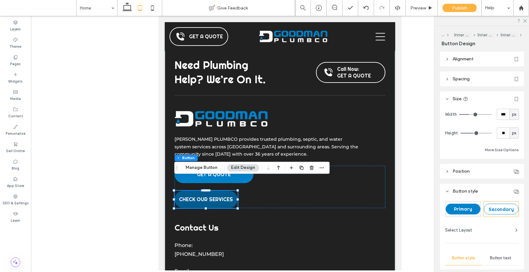
click at [199, 196] on span "CHECK OUR SERVICES" at bounding box center [206, 199] width 54 height 7
click at [498, 113] on input "***" at bounding box center [503, 114] width 13 height 11
type input "***"
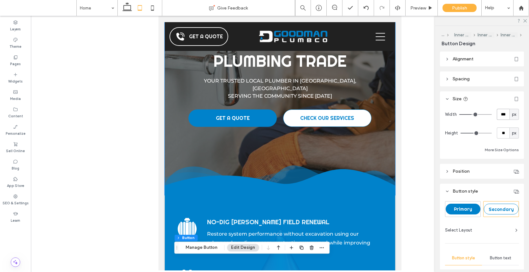
scroll to position [0, 0]
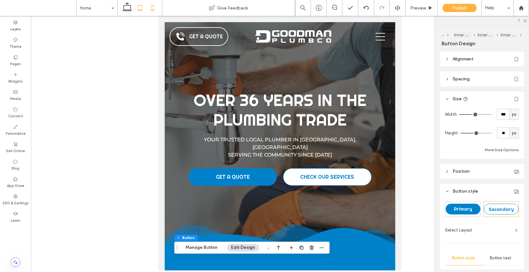
click at [153, 7] on icon at bounding box center [152, 8] width 13 height 13
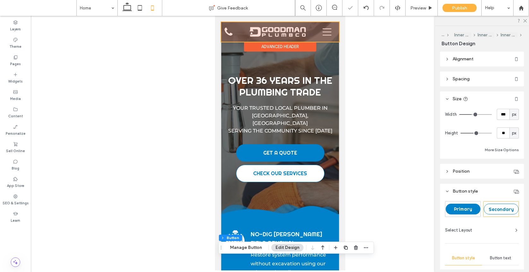
click at [230, 33] on div at bounding box center [280, 32] width 118 height 20
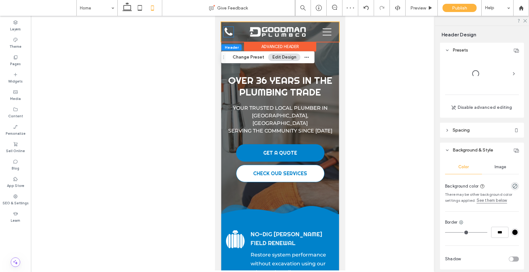
click at [230, 33] on icon at bounding box center [228, 31] width 8 height 8
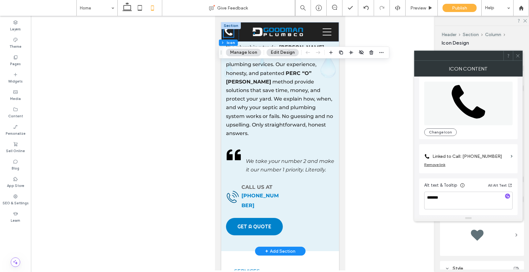
scroll to position [803, 0]
click at [269, 191] on p "[PHONE_NUMBER]" at bounding box center [260, 200] width 39 height 19
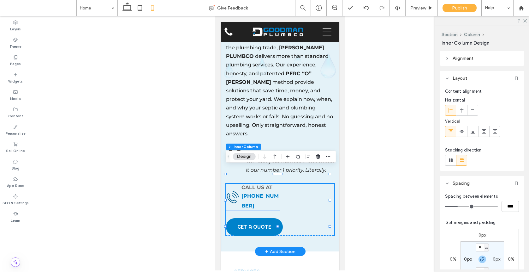
click at [268, 191] on p "[PHONE_NUMBER]" at bounding box center [260, 200] width 39 height 19
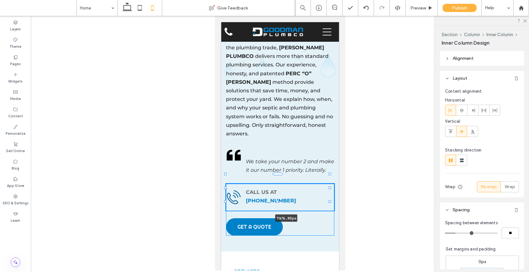
drag, startPoint x: 277, startPoint y: 179, endPoint x: 345, endPoint y: 180, distance: 68.5
type input "***"
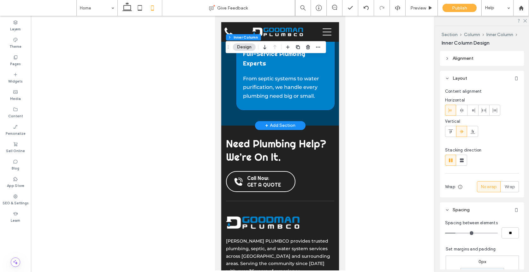
scroll to position [1826, 0]
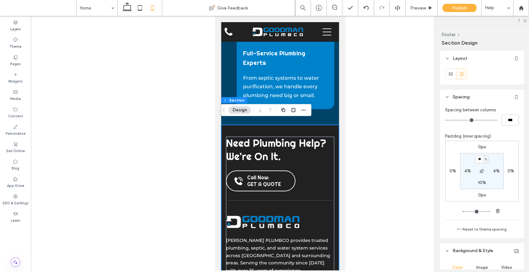
type input "**"
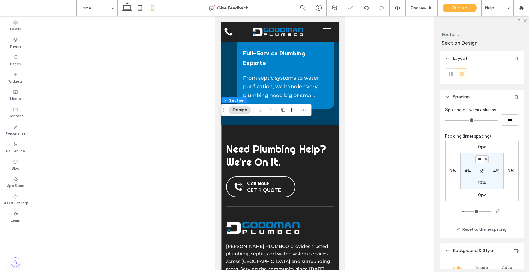
drag, startPoint x: 480, startPoint y: 161, endPoint x: 461, endPoint y: 145, distance: 24.5
click at [459, 146] on div "0px 0% 0px 0% ** % 4% 10% 4%" at bounding box center [481, 170] width 73 height 61
type input "**"
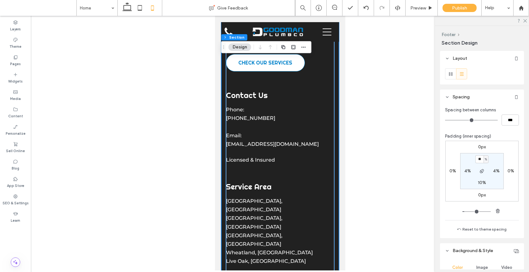
scroll to position [2088, 0]
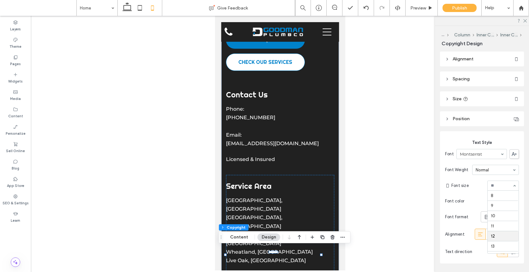
scroll to position [40, 0]
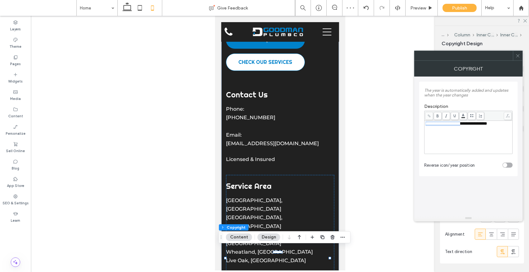
drag, startPoint x: 465, startPoint y: 124, endPoint x: 414, endPoint y: 123, distance: 50.5
click at [414, 123] on div "**********" at bounding box center [468, 145] width 109 height 138
click at [516, 56] on icon at bounding box center [518, 55] width 5 height 5
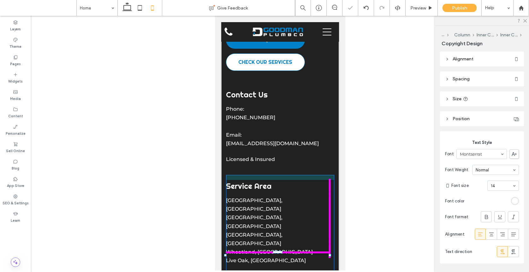
drag, startPoint x: 290, startPoint y: 250, endPoint x: 351, endPoint y: 246, distance: 61.4
type input "***"
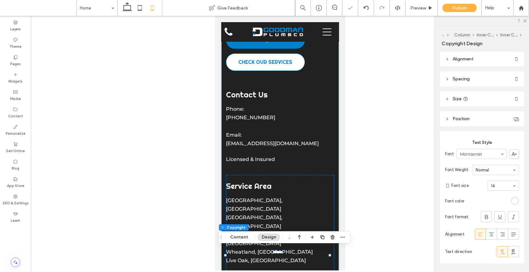
click at [320, 271] on p "Accessibility Statement | Privacy Policy" at bounding box center [280, 275] width 108 height 8
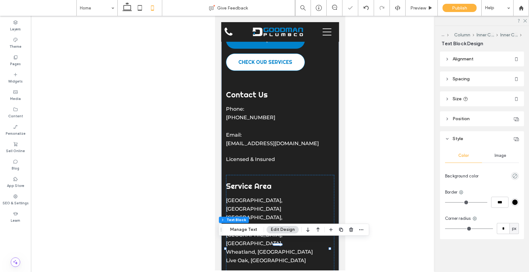
click at [320, 271] on p "Accessibility Statement | Privacy Policy" at bounding box center [280, 275] width 108 height 8
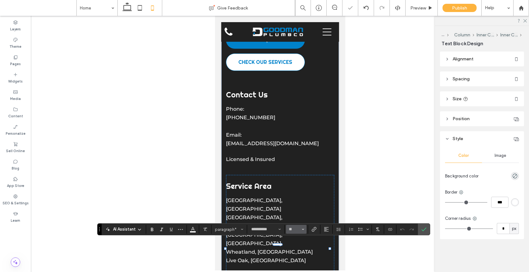
click at [303, 230] on icon "Size" at bounding box center [303, 229] width 3 height 3
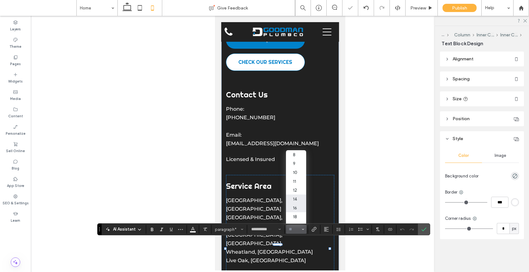
click at [304, 204] on label "16" at bounding box center [296, 207] width 20 height 9
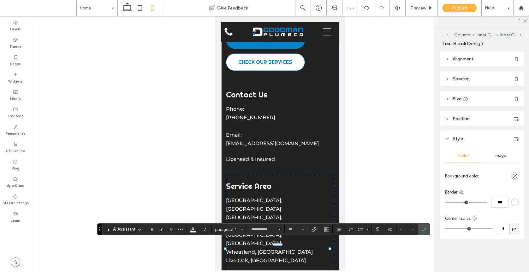
type input "**"
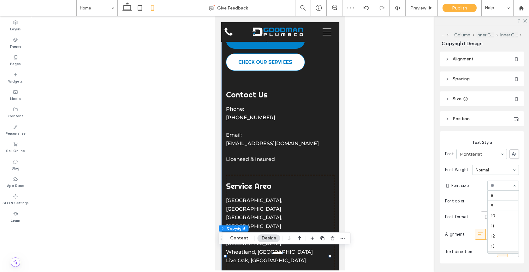
scroll to position [61, 0]
click at [314, 258] on div "Service Area [GEOGRAPHIC_DATA], [GEOGRAPHIC_DATA] [GEOGRAPHIC_DATA], [GEOGRAPHI…" at bounding box center [280, 233] width 108 height 116
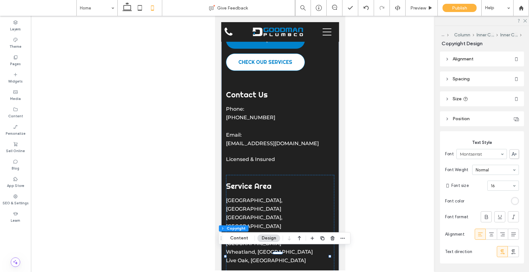
click at [474, 83] on header "Spacing" at bounding box center [482, 78] width 84 height 15
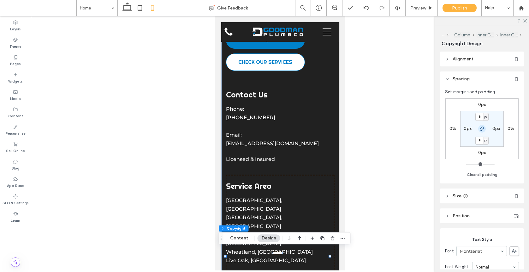
click at [481, 128] on icon "button" at bounding box center [482, 128] width 5 height 5
click at [484, 104] on label "0px" at bounding box center [482, 104] width 8 height 5
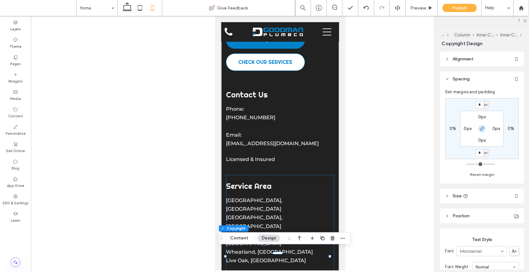
click at [480, 127] on icon "button" at bounding box center [482, 128] width 5 height 5
click at [477, 103] on input "*" at bounding box center [479, 105] width 8 height 8
type input "**"
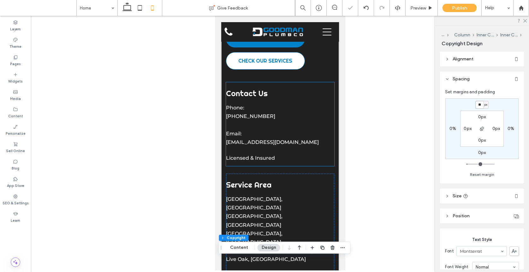
scroll to position [2082, 0]
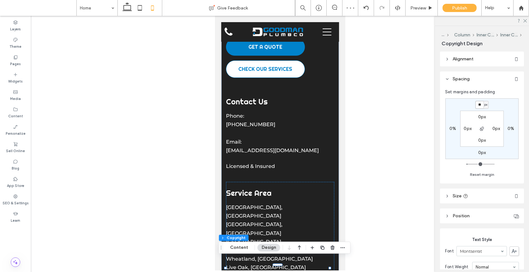
drag, startPoint x: 482, startPoint y: 105, endPoint x: 467, endPoint y: 94, distance: 18.6
click at [469, 97] on div "** px 0% 0px 0% 0px 0px 0px 0px Reset margin" at bounding box center [482, 136] width 74 height 83
type input "*"
click at [135, 6] on icon at bounding box center [140, 8] width 13 height 13
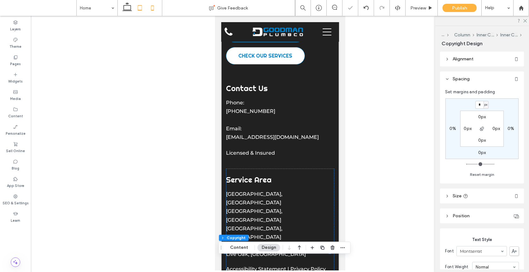
type input "*"
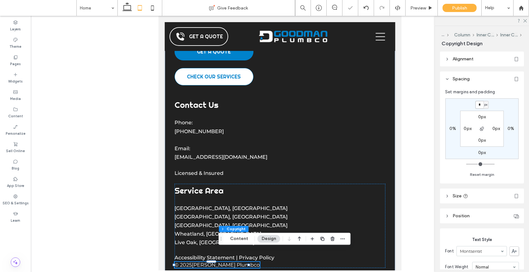
click at [479, 108] on input "*" at bounding box center [479, 105] width 8 height 8
type input "*"
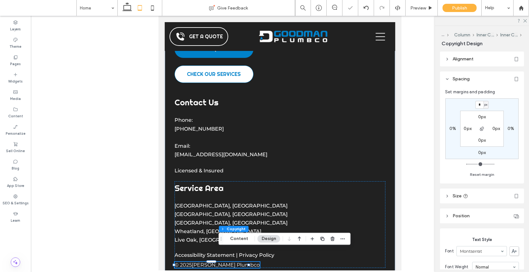
click at [136, 12] on icon at bounding box center [140, 8] width 13 height 13
click at [132, 11] on icon at bounding box center [127, 8] width 13 height 13
type input "*"
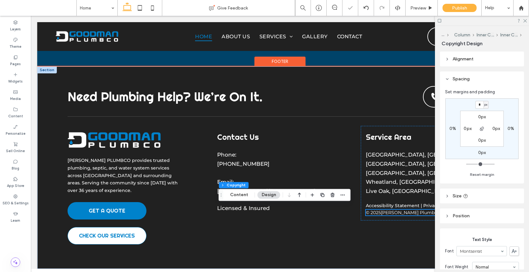
scroll to position [1672, 0]
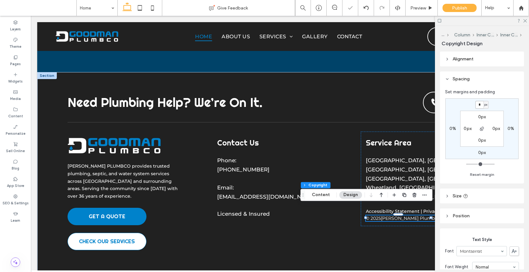
click at [481, 105] on input "*" at bounding box center [479, 105] width 8 height 8
type input "*"
drag, startPoint x: 480, startPoint y: 105, endPoint x: 459, endPoint y: 87, distance: 27.5
click at [459, 98] on div "* px 0% 0px 0% 0px 0px 0px 0px" at bounding box center [481, 128] width 73 height 61
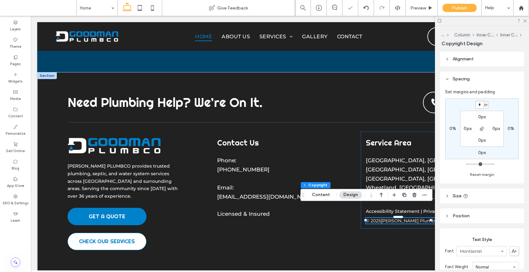
type input "*"
click at [418, 9] on span "Preview" at bounding box center [418, 7] width 16 height 5
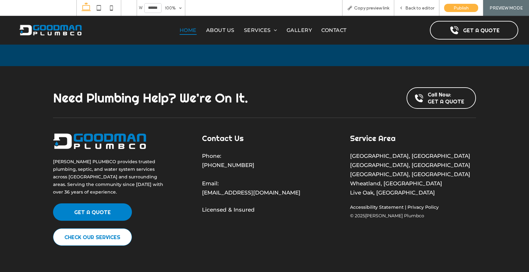
scroll to position [1659, 0]
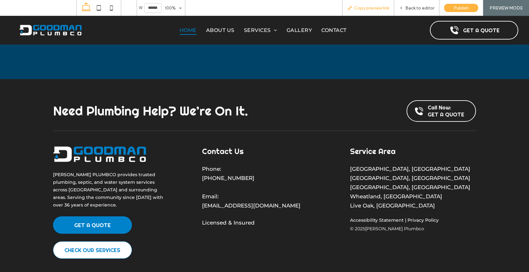
click at [375, 12] on div "Copy preview link" at bounding box center [368, 8] width 52 height 16
click at [426, 12] on div "Back to editor" at bounding box center [416, 8] width 45 height 16
click at [422, 9] on span "Back to editor" at bounding box center [419, 7] width 29 height 5
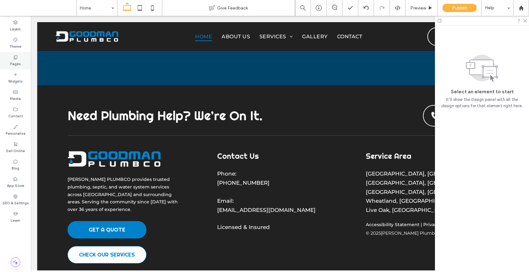
click at [15, 57] on icon at bounding box center [15, 57] width 5 height 5
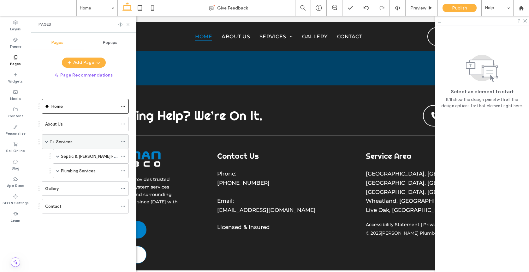
click at [47, 142] on span at bounding box center [46, 141] width 3 height 3
click at [57, 155] on span at bounding box center [57, 155] width 3 height 3
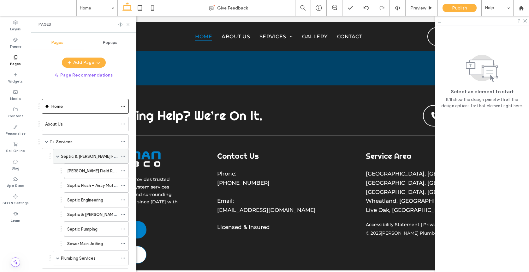
click at [57, 155] on span at bounding box center [57, 155] width 3 height 3
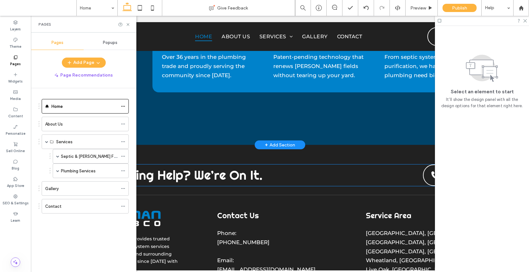
scroll to position [1672, 0]
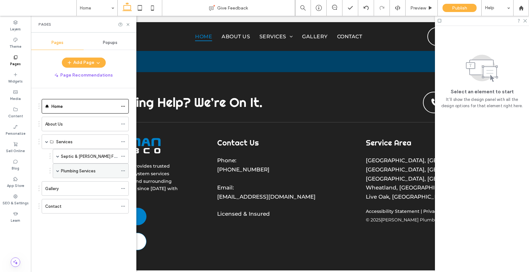
click at [57, 171] on span at bounding box center [57, 170] width 3 height 3
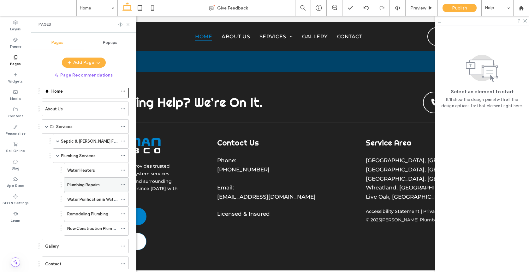
scroll to position [33, 0]
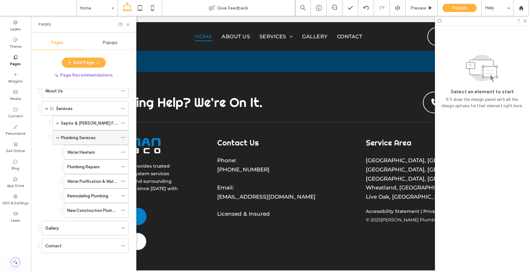
click at [57, 139] on span at bounding box center [57, 137] width 3 height 14
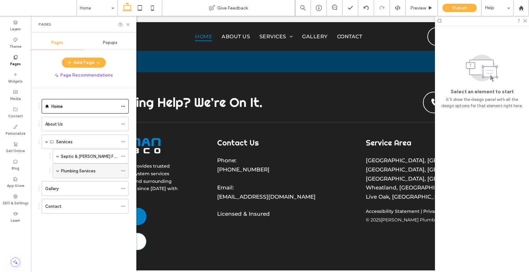
scroll to position [0, 0]
click at [51, 189] on label "Gallery" at bounding box center [52, 188] width 14 height 11
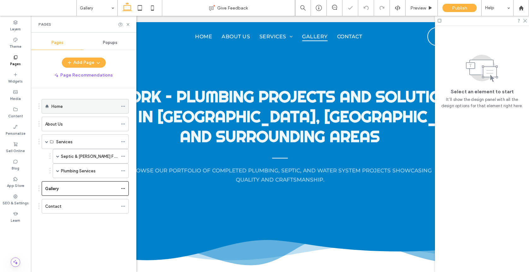
click at [69, 111] on div "Home" at bounding box center [84, 106] width 66 height 14
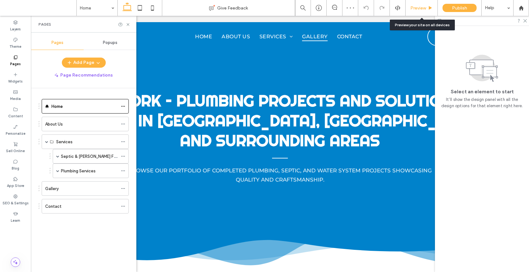
click at [411, 9] on span "Preview" at bounding box center [418, 7] width 16 height 5
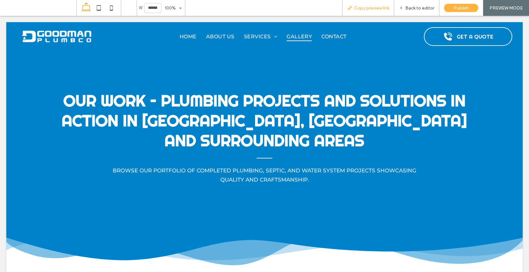
click at [371, 10] on span "Copy preview link" at bounding box center [371, 7] width 35 height 5
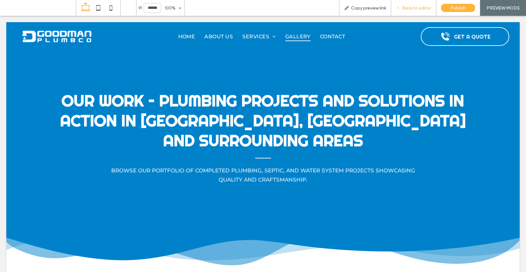
click at [419, 6] on span "Back to editor" at bounding box center [416, 7] width 29 height 5
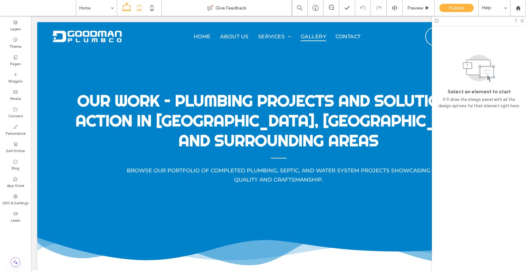
click at [139, 7] on icon at bounding box center [139, 8] width 13 height 13
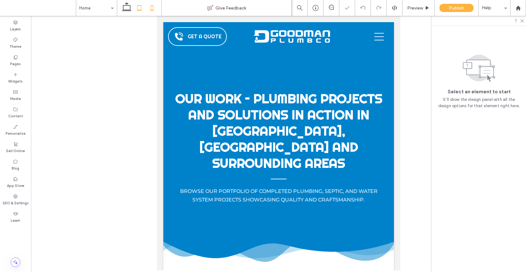
click at [151, 8] on icon at bounding box center [152, 8] width 13 height 13
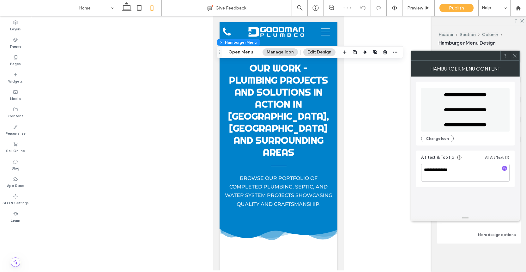
click at [516, 55] on icon at bounding box center [514, 55] width 5 height 5
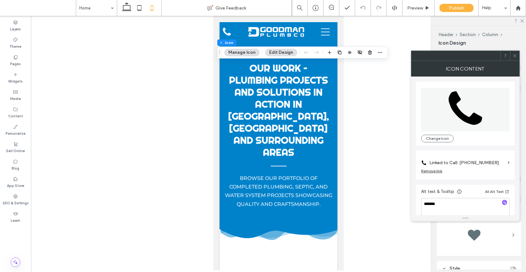
click at [517, 54] on div at bounding box center [514, 55] width 9 height 9
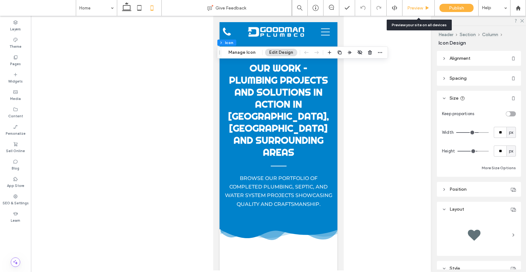
click at [425, 9] on icon at bounding box center [427, 8] width 5 height 5
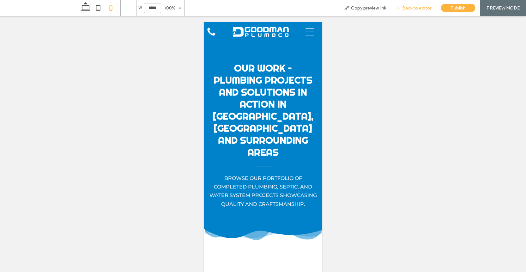
click at [421, 5] on div "Back to editor" at bounding box center [413, 8] width 45 height 16
click at [416, 9] on span "Back to editor" at bounding box center [416, 7] width 29 height 5
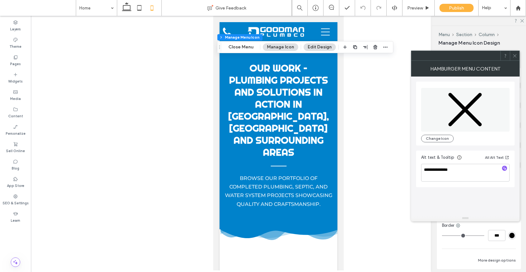
click at [516, 56] on icon at bounding box center [514, 55] width 5 height 5
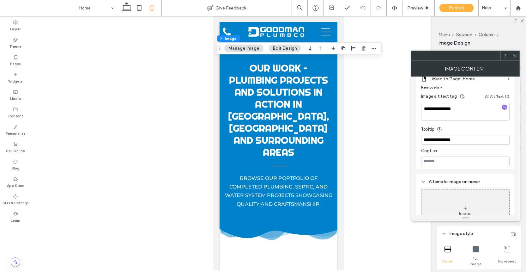
scroll to position [131, 0]
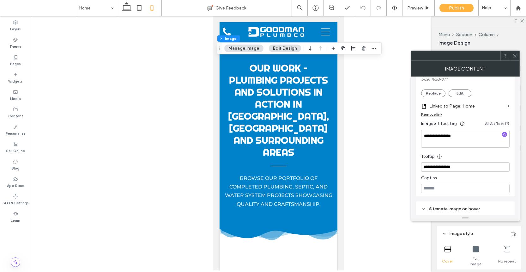
click at [516, 54] on icon at bounding box center [514, 55] width 5 height 5
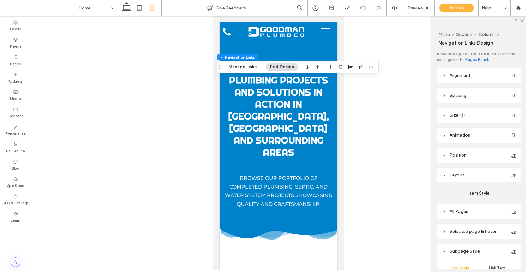
type input "***"
type input "****"
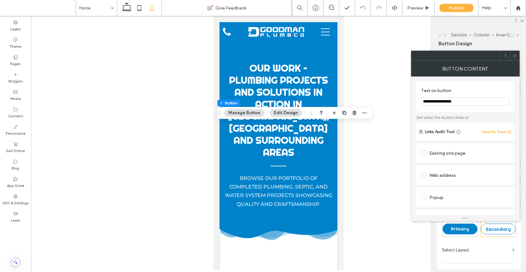
scroll to position [112, 0]
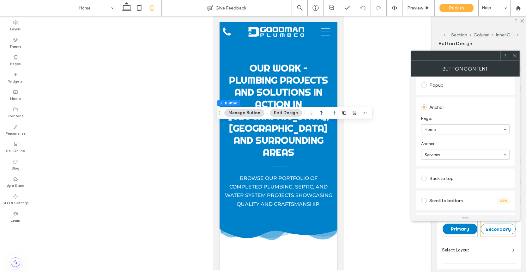
click at [512, 56] on icon at bounding box center [514, 55] width 5 height 5
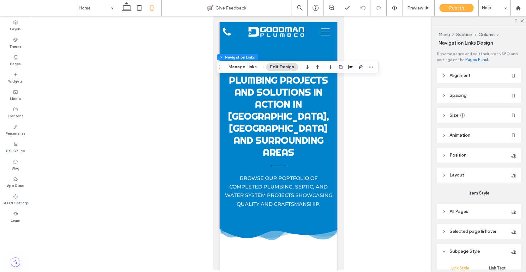
type input "***"
type input "****"
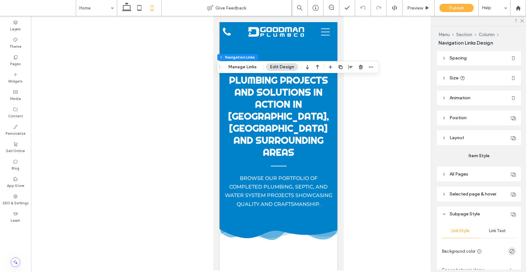
scroll to position [114, 0]
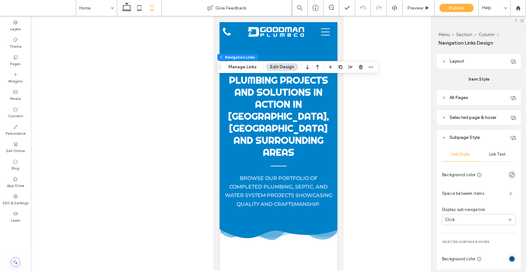
click at [474, 100] on header "All Pages" at bounding box center [479, 97] width 84 height 15
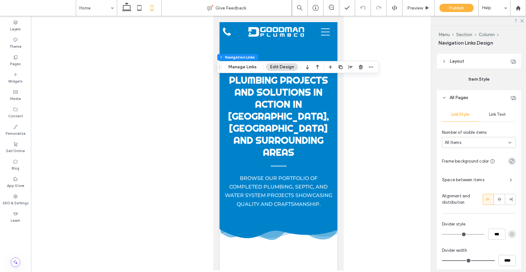
click at [484, 179] on span "Space between items" at bounding box center [473, 179] width 63 height 6
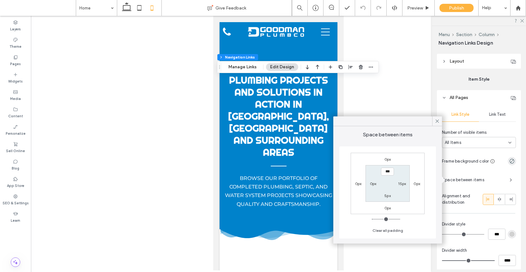
click at [388, 194] on label "5px" at bounding box center [387, 195] width 6 height 5
type input "**"
type input "****"
click at [386, 165] on section "5px 15px **** 0px" at bounding box center [387, 183] width 44 height 36
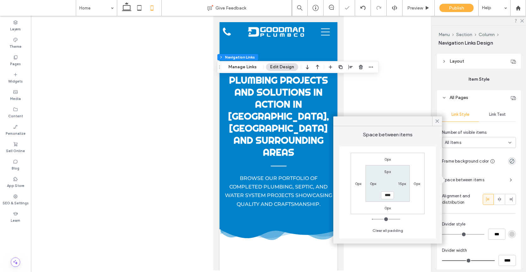
click at [386, 170] on label "5px" at bounding box center [387, 171] width 6 height 5
type input "*"
type input "**"
type input "****"
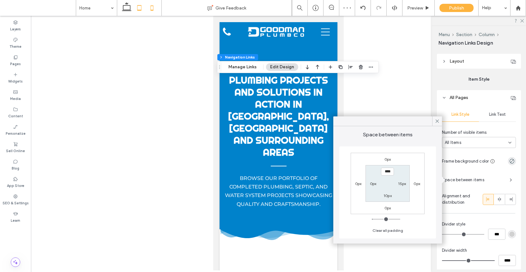
click at [139, 6] on icon at bounding box center [139, 8] width 13 height 13
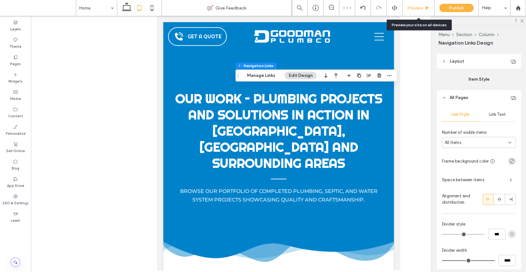
click at [410, 4] on div "Preview" at bounding box center [418, 8] width 32 height 16
click at [419, 11] on div "Preview" at bounding box center [418, 8] width 32 height 16
click at [422, 8] on span "Preview" at bounding box center [415, 7] width 16 height 5
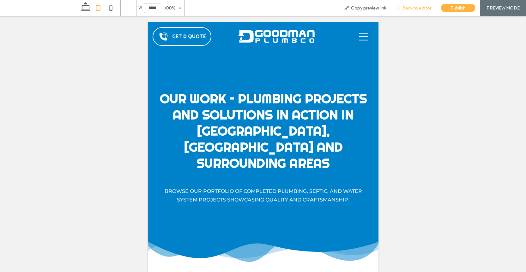
click at [422, 6] on span "Back to editor" at bounding box center [416, 7] width 29 height 5
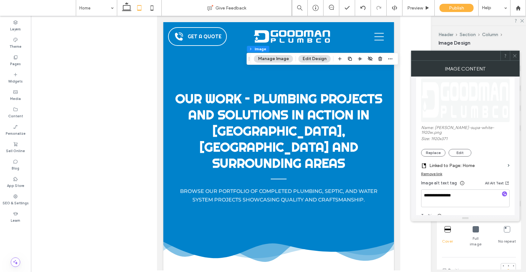
scroll to position [126, 0]
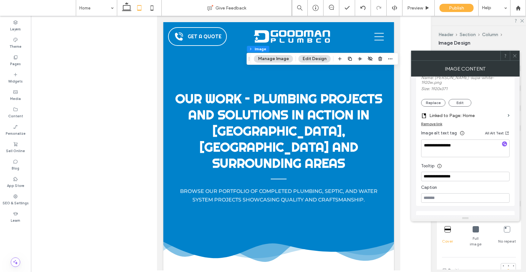
click at [514, 53] on span at bounding box center [514, 55] width 5 height 9
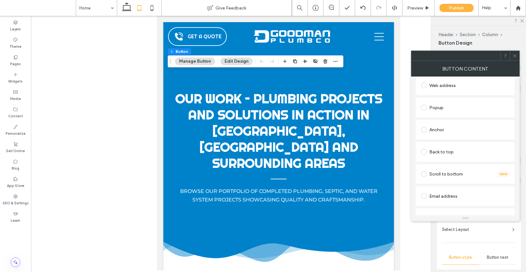
scroll to position [145, 0]
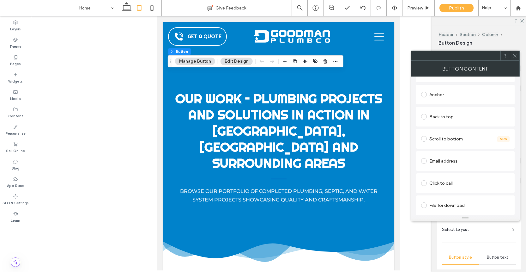
click at [513, 56] on icon at bounding box center [514, 55] width 5 height 5
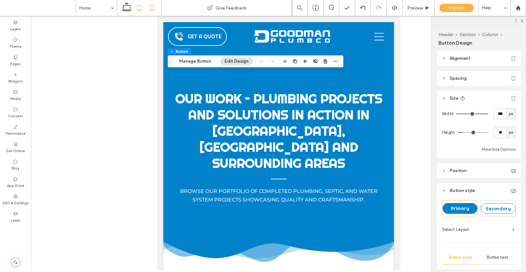
click at [151, 14] on icon at bounding box center [152, 8] width 13 height 13
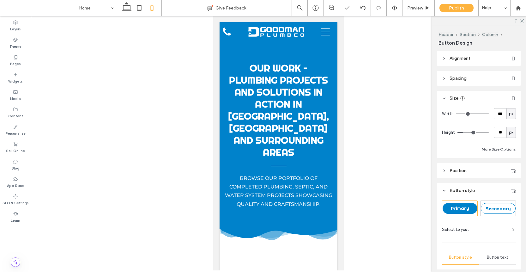
type input "***"
click at [143, 13] on icon at bounding box center [139, 8] width 13 height 13
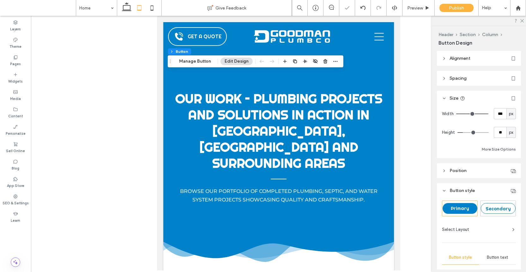
type input "***"
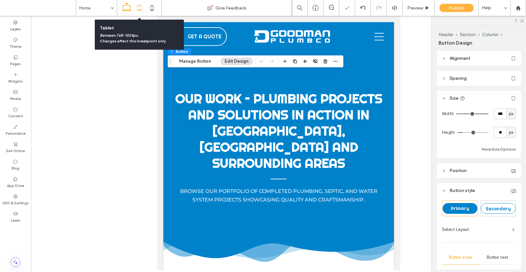
click at [125, 8] on icon at bounding box center [126, 8] width 13 height 13
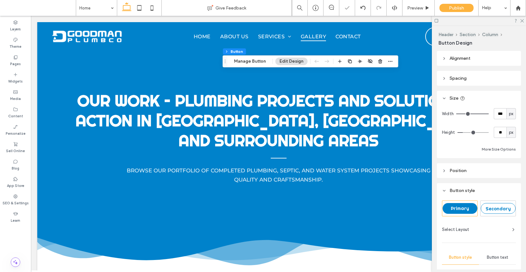
type input "***"
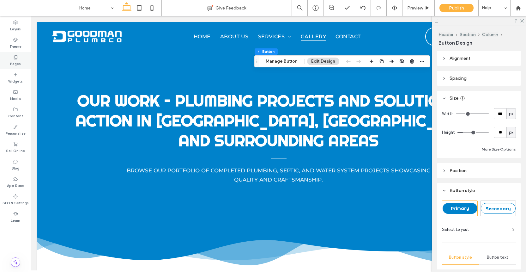
click at [18, 58] on div "Pages" at bounding box center [15, 60] width 31 height 17
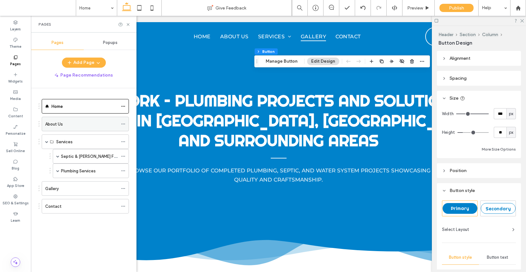
click at [62, 126] on label "About Us" at bounding box center [54, 123] width 18 height 11
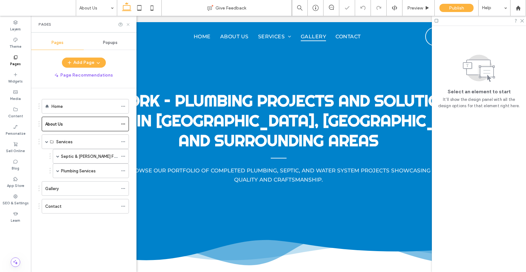
click at [129, 22] on icon at bounding box center [128, 24] width 5 height 5
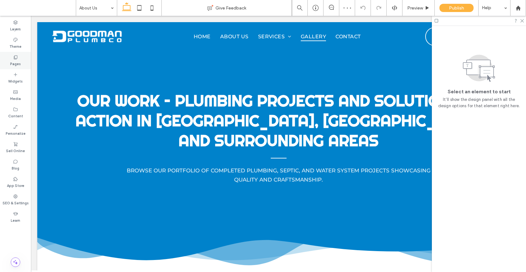
click at [17, 60] on label "Pages" at bounding box center [15, 63] width 11 height 7
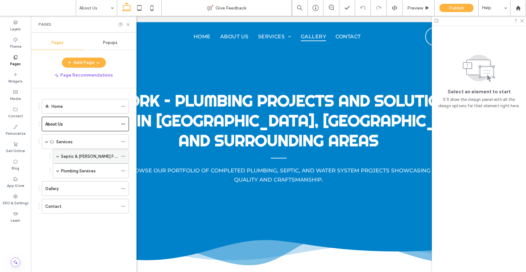
click at [58, 156] on span at bounding box center [57, 155] width 3 height 3
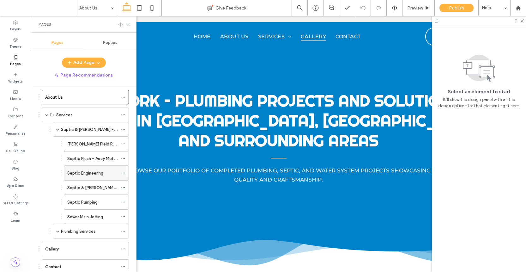
scroll to position [48, 0]
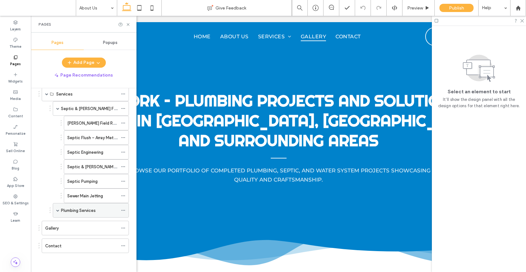
click at [57, 209] on span at bounding box center [57, 209] width 3 height 3
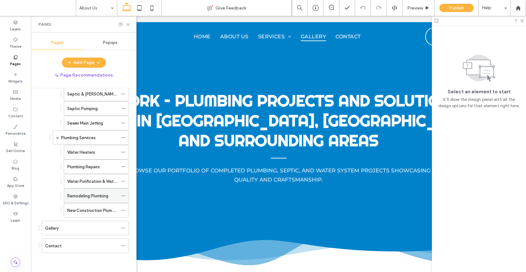
scroll to position [0, 0]
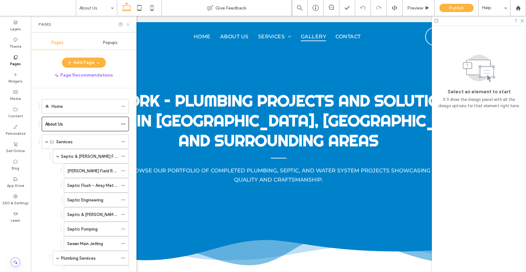
click at [129, 25] on icon at bounding box center [128, 24] width 5 height 5
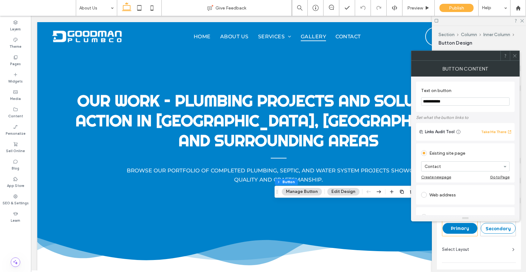
click at [515, 57] on icon at bounding box center [514, 55] width 5 height 5
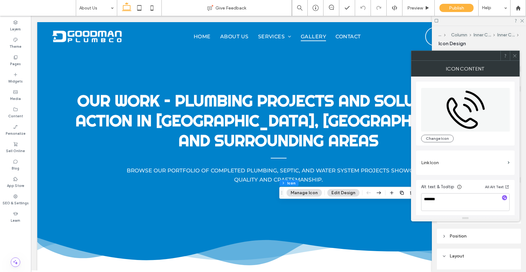
click at [514, 54] on icon at bounding box center [514, 55] width 5 height 5
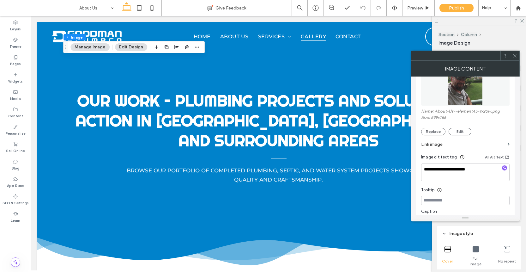
scroll to position [93, 0]
click at [515, 52] on span at bounding box center [514, 55] width 5 height 9
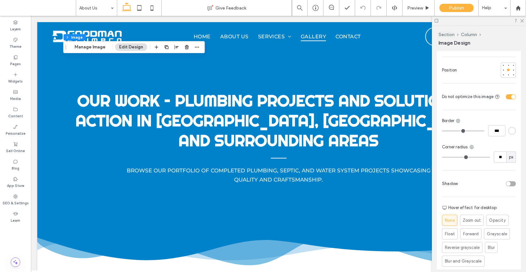
scroll to position [242, 0]
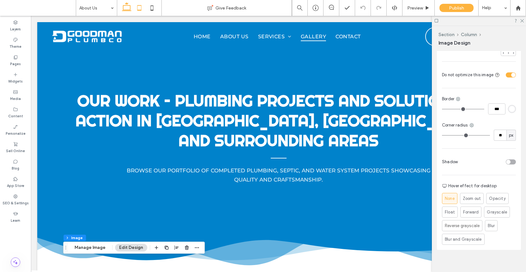
click at [135, 11] on icon at bounding box center [139, 8] width 13 height 13
type input "***"
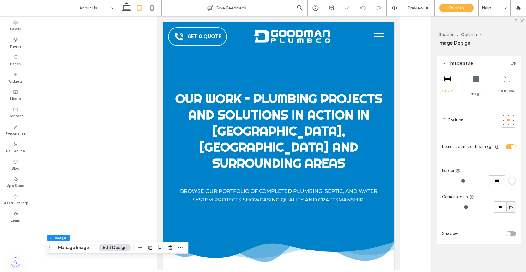
scroll to position [164, 0]
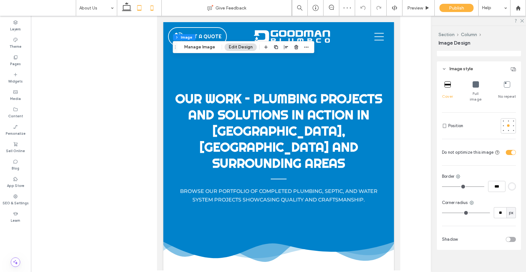
click at [158, 11] on icon at bounding box center [152, 8] width 13 height 13
type input "***"
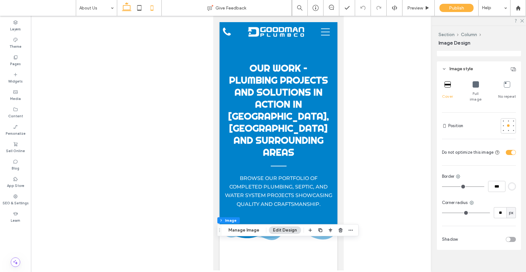
click at [126, 4] on icon at bounding box center [126, 8] width 13 height 13
type input "***"
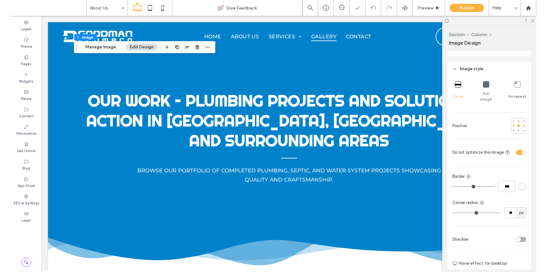
scroll to position [242, 0]
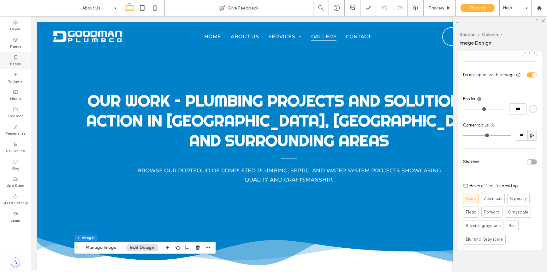
click at [26, 61] on div "Pages" at bounding box center [15, 60] width 31 height 17
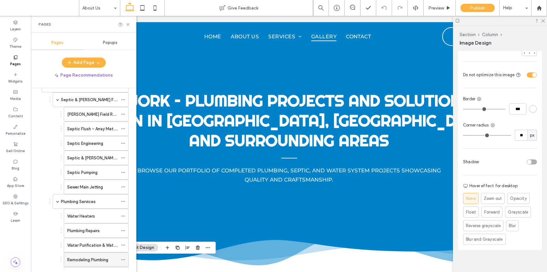
scroll to position [120, 0]
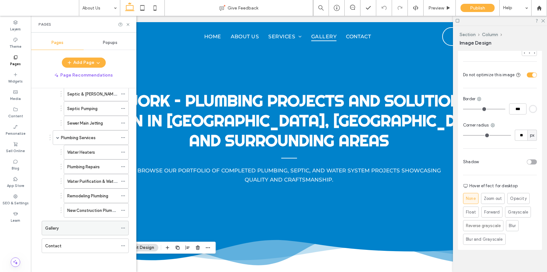
click at [102, 226] on div "Gallery" at bounding box center [81, 227] width 73 height 7
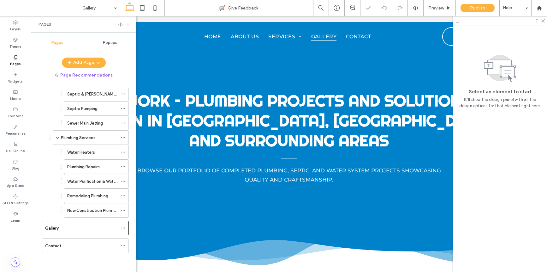
click at [127, 23] on icon at bounding box center [128, 24] width 5 height 5
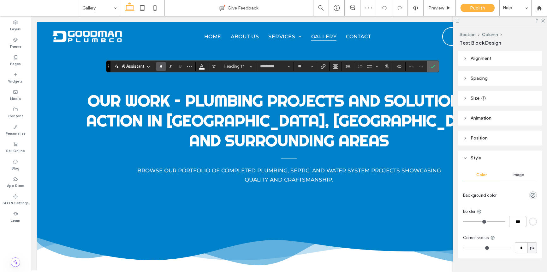
click at [427, 69] on section at bounding box center [433, 66] width 12 height 11
click at [433, 66] on icon "Confirm" at bounding box center [433, 66] width 5 height 5
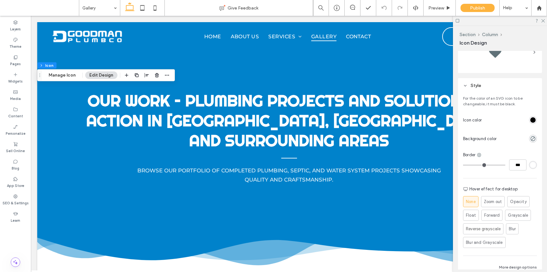
scroll to position [260, 0]
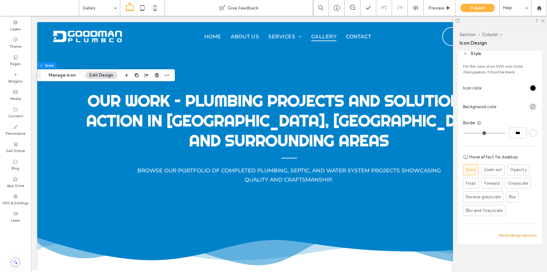
click at [506, 238] on button "More design options" at bounding box center [518, 235] width 38 height 8
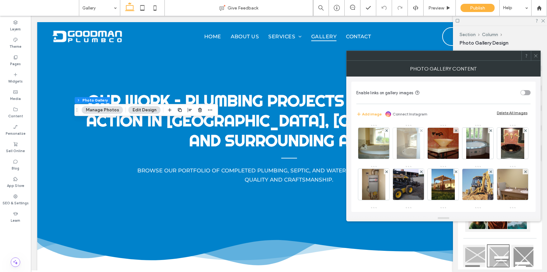
click at [396, 148] on div at bounding box center [408, 143] width 31 height 31
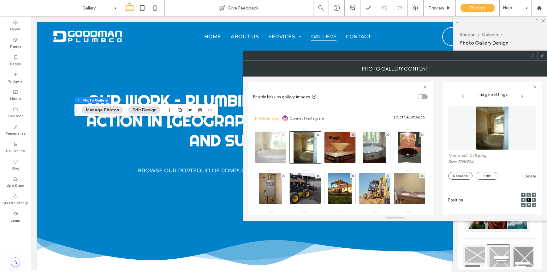
click at [277, 150] on img at bounding box center [270, 147] width 41 height 31
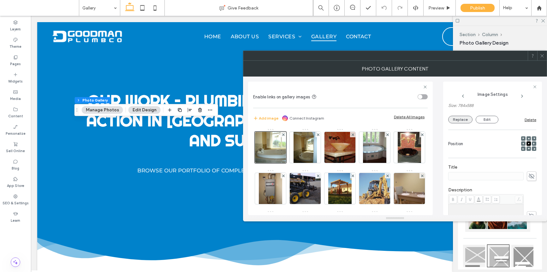
scroll to position [165, 0]
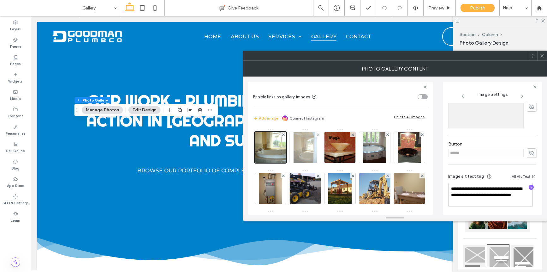
click at [296, 152] on img at bounding box center [305, 147] width 23 height 31
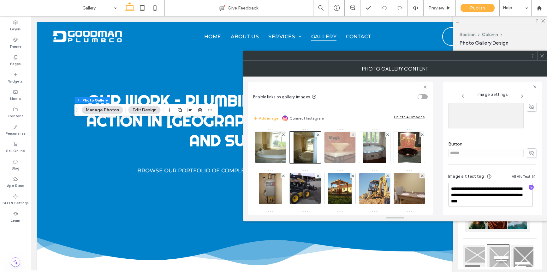
click at [342, 152] on img at bounding box center [340, 147] width 41 height 31
click at [342, 152] on div at bounding box center [340, 147] width 32 height 32
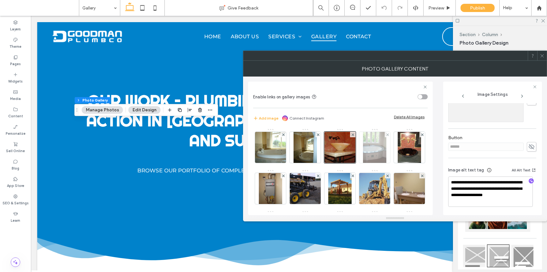
click at [390, 152] on div at bounding box center [374, 147] width 31 height 31
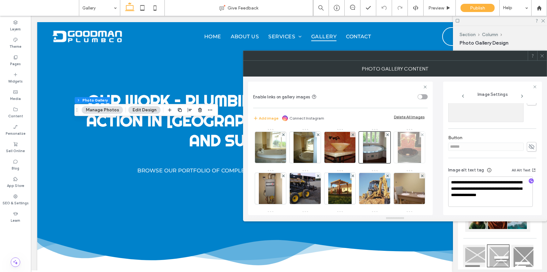
click at [398, 163] on img at bounding box center [409, 147] width 23 height 31
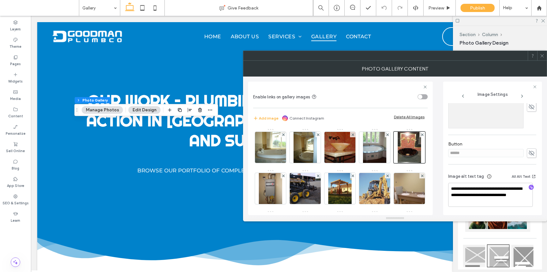
scroll to position [165, 0]
click at [282, 187] on img at bounding box center [270, 188] width 23 height 31
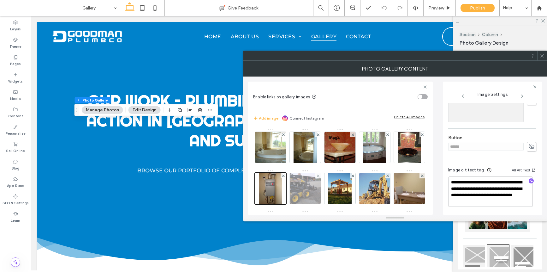
click at [326, 189] on img at bounding box center [305, 188] width 41 height 31
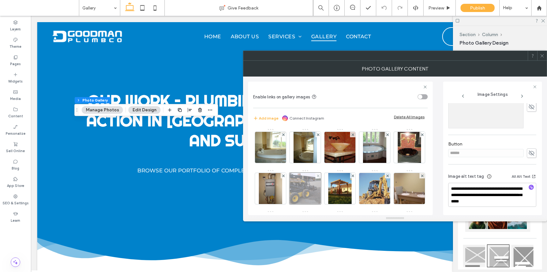
scroll to position [165, 0]
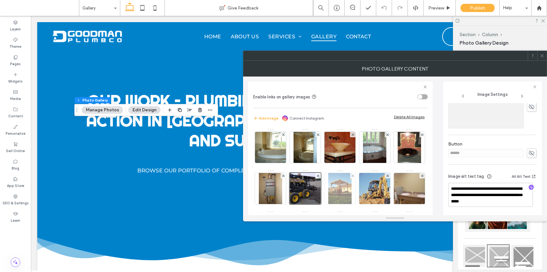
click at [352, 190] on img at bounding box center [339, 188] width 23 height 31
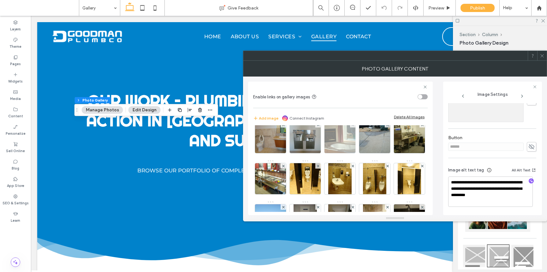
scroll to position [91, 0]
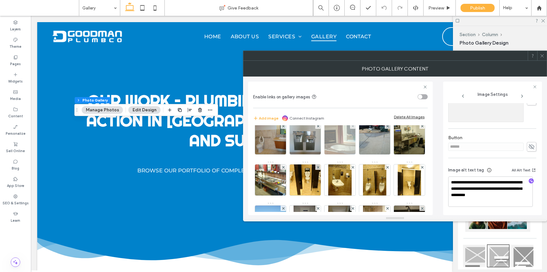
click at [320, 154] on img at bounding box center [340, 138] width 41 height 31
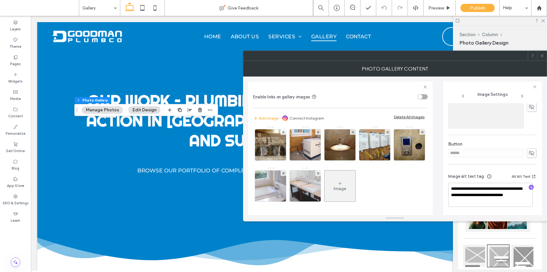
scroll to position [409, 0]
click at [344, 154] on img at bounding box center [340, 144] width 41 height 31
click at [529, 55] on icon at bounding box center [542, 55] width 5 height 5
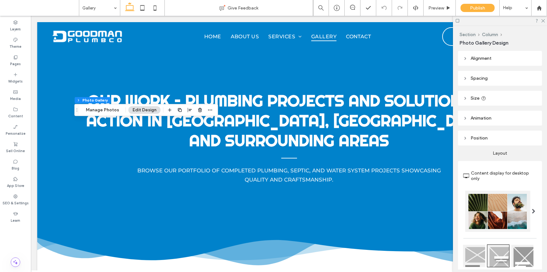
scroll to position [203, 0]
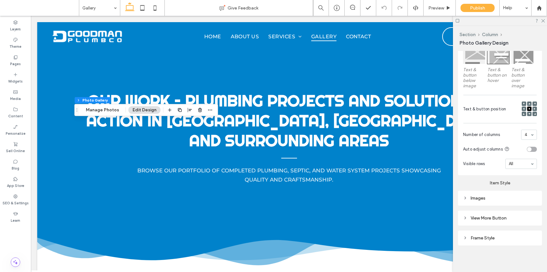
click at [488, 196] on div "Images" at bounding box center [500, 197] width 74 height 5
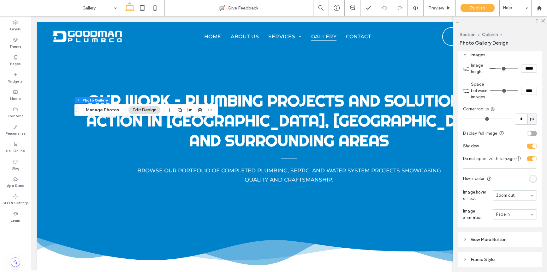
scroll to position [345, 0]
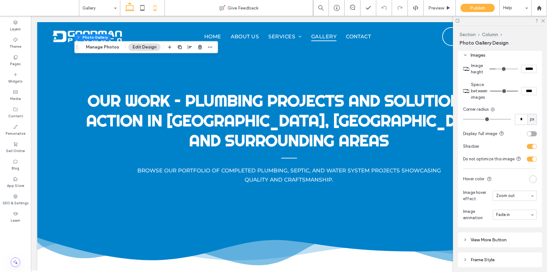
click at [154, 9] on icon at bounding box center [155, 8] width 13 height 13
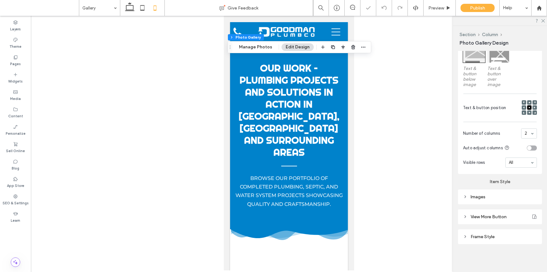
scroll to position [203, 0]
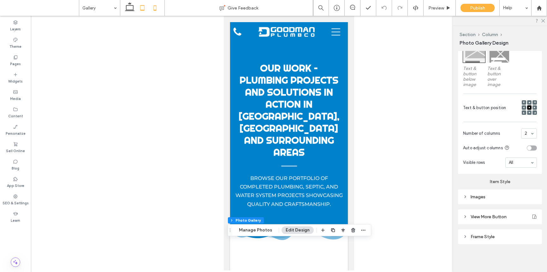
click at [147, 9] on icon at bounding box center [142, 8] width 13 height 13
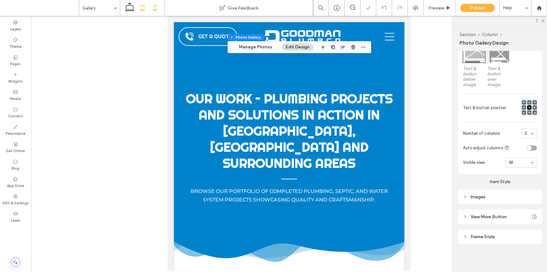
scroll to position [197, 0]
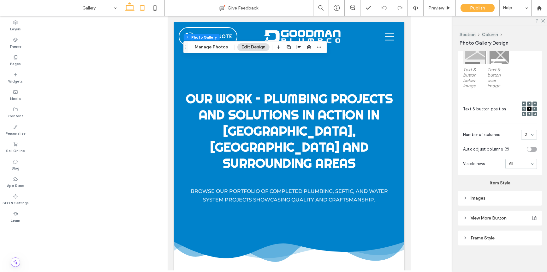
click at [132, 10] on icon at bounding box center [129, 8] width 13 height 13
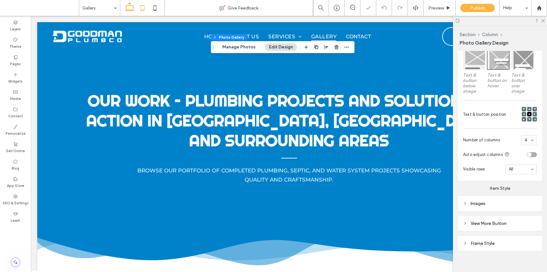
scroll to position [203, 0]
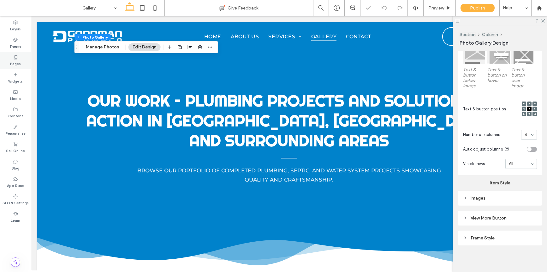
click at [12, 62] on label "Pages" at bounding box center [15, 63] width 11 height 7
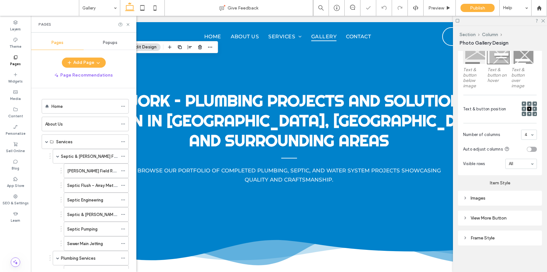
scroll to position [120, 0]
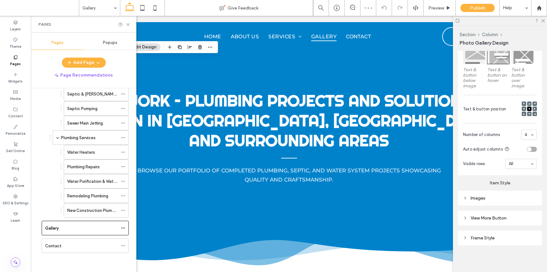
click at [85, 253] on div "Home About Us Services Septic & Leach Field Services Leach Field Renewal Septic…" at bounding box center [81, 117] width 95 height 285
click at [86, 249] on div "Contact" at bounding box center [81, 245] width 73 height 14
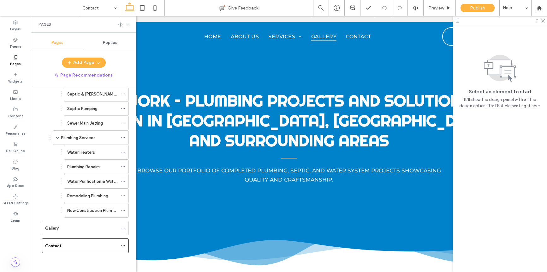
click at [128, 24] on icon at bounding box center [128, 24] width 5 height 5
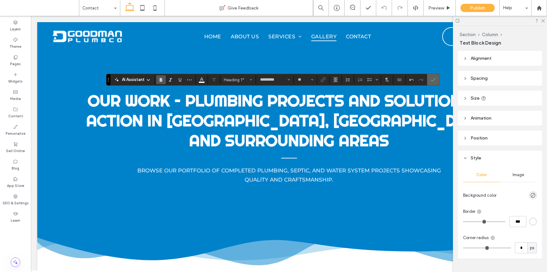
click at [432, 83] on span "Confirm" at bounding box center [432, 79] width 3 height 11
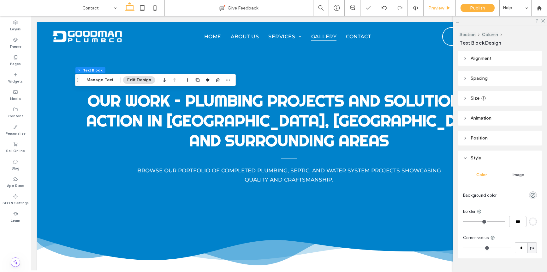
click at [440, 11] on div "Preview" at bounding box center [440, 8] width 32 height 16
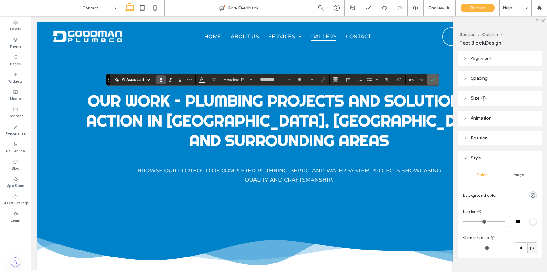
click at [433, 81] on label "Confirm" at bounding box center [432, 79] width 9 height 11
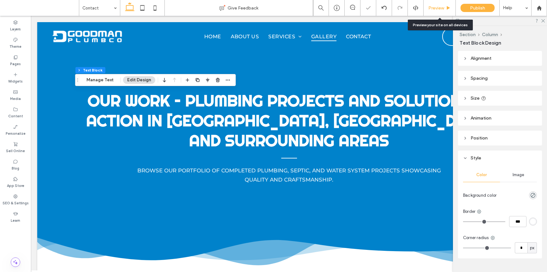
click at [433, 4] on div "Preview" at bounding box center [440, 8] width 32 height 16
click at [438, 6] on span "Preview" at bounding box center [436, 7] width 16 height 5
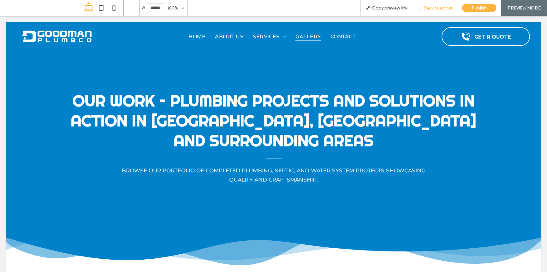
click at [431, 2] on div "Back to editor" at bounding box center [434, 8] width 45 height 16
click at [430, 4] on div "Back to editor" at bounding box center [434, 8] width 45 height 16
click at [428, 6] on span "Back to editor" at bounding box center [437, 7] width 29 height 5
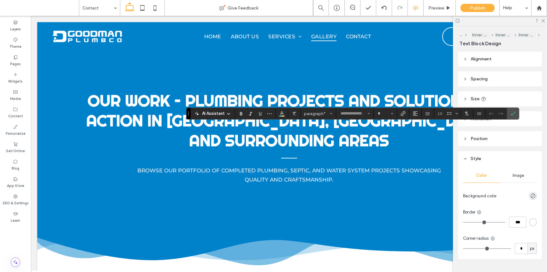
type input "**********"
type input "**"
click at [511, 112] on icon "Confirm" at bounding box center [513, 113] width 5 height 5
type input "**"
type input "**********"
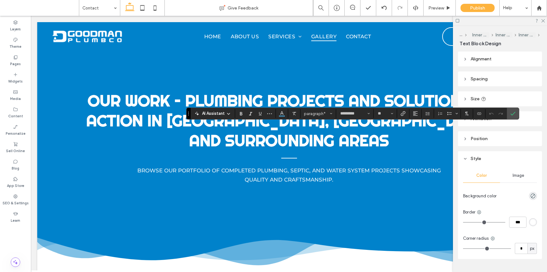
type input "**"
click at [402, 112] on use "Link" at bounding box center [403, 113] width 5 height 5
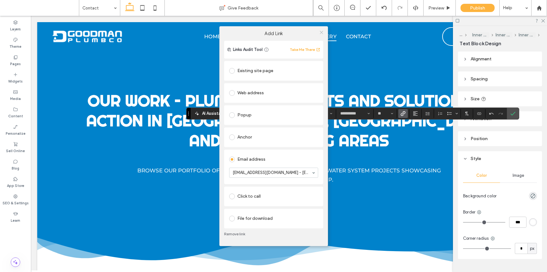
click at [321, 34] on icon at bounding box center [321, 32] width 5 height 5
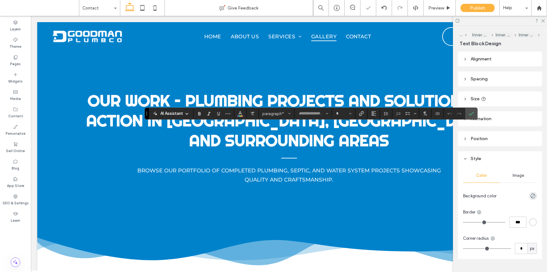
type input "**********"
type input "**"
click at [359, 111] on icon "Link" at bounding box center [361, 113] width 5 height 5
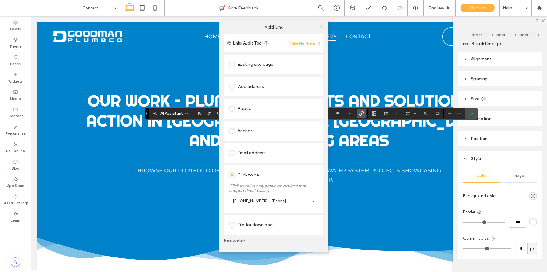
click at [323, 27] on icon at bounding box center [321, 26] width 5 height 5
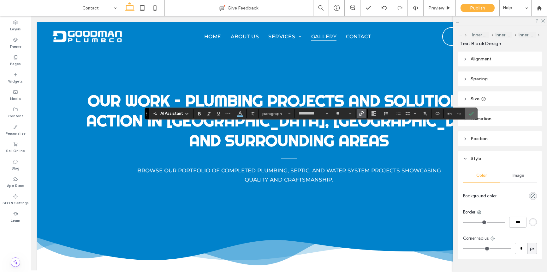
click at [471, 112] on icon "Confirm" at bounding box center [471, 113] width 5 height 5
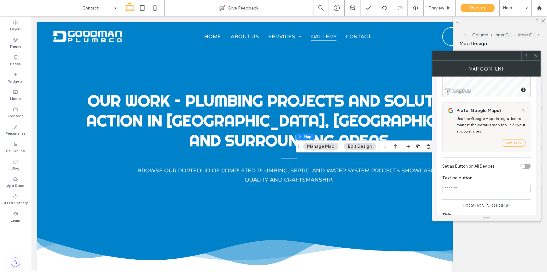
scroll to position [68, 0]
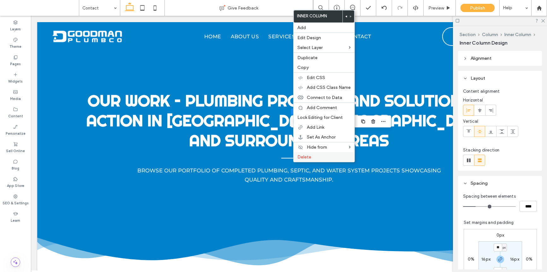
click at [305, 160] on div "Delete" at bounding box center [324, 157] width 61 height 10
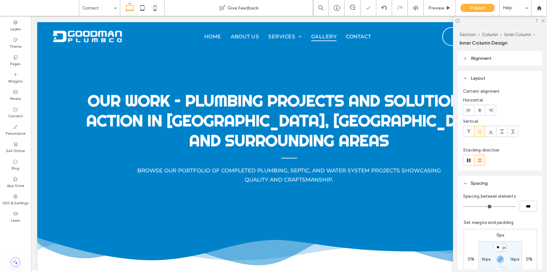
type input "***"
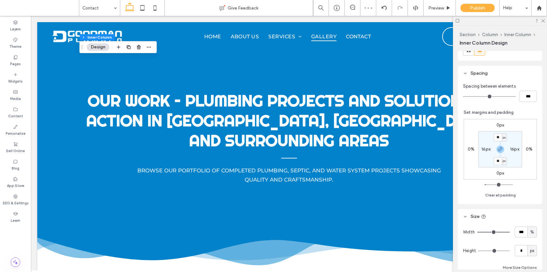
scroll to position [187, 0]
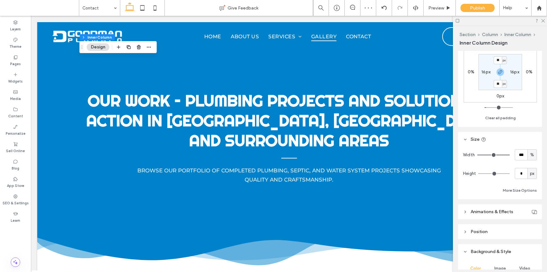
type input "**"
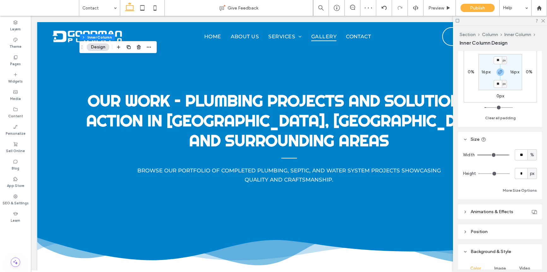
type input "**"
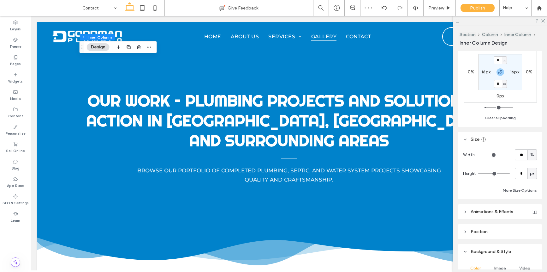
type input "**"
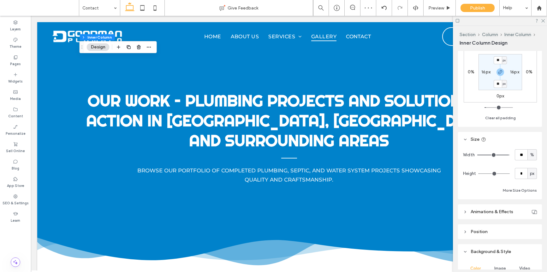
type input "**"
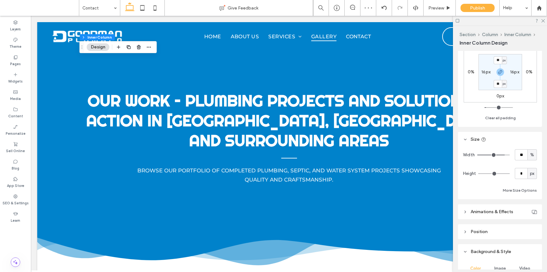
type input "**"
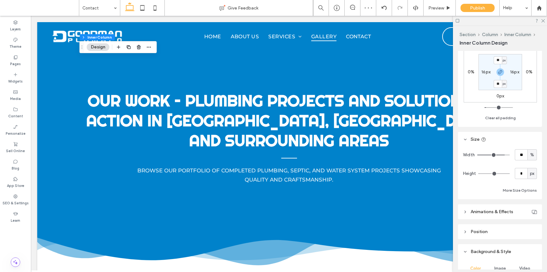
type input "**"
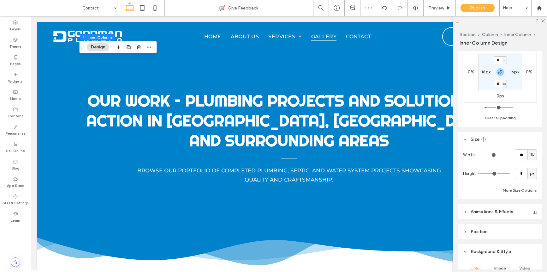
type input "**"
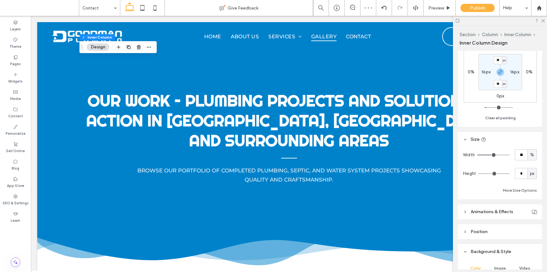
type input "**"
drag, startPoint x: 503, startPoint y: 154, endPoint x: 493, endPoint y: 155, distance: 9.5
click at [493, 155] on input "range" at bounding box center [493, 154] width 33 height 1
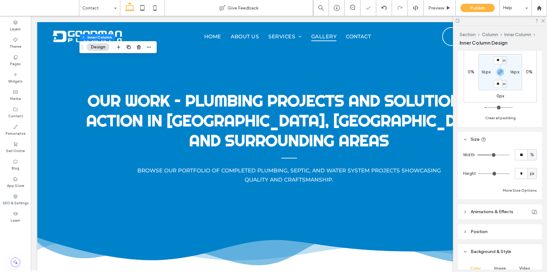
type input "**"
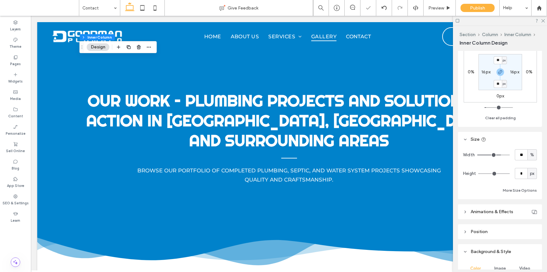
type input "**"
click at [499, 154] on input "range" at bounding box center [493, 154] width 33 height 1
type input "**"
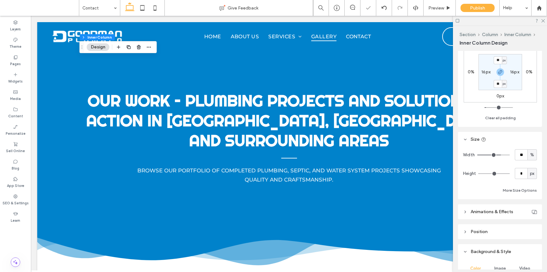
click at [499, 154] on input "range" at bounding box center [493, 154] width 33 height 1
type input "**"
click at [442, 8] on span "Preview" at bounding box center [436, 7] width 16 height 5
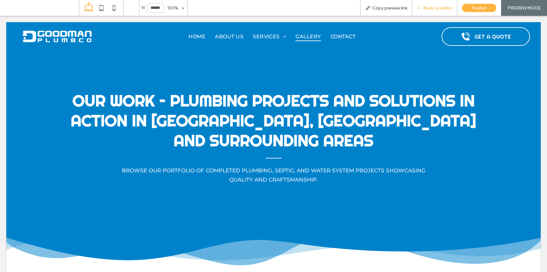
click at [445, 3] on div "Back to editor" at bounding box center [434, 8] width 45 height 16
click at [437, 11] on div "Back to editor" at bounding box center [434, 8] width 45 height 16
click at [431, 10] on div "Back to editor" at bounding box center [434, 8] width 45 height 16
click at [430, 8] on span "Back to editor" at bounding box center [437, 7] width 29 height 5
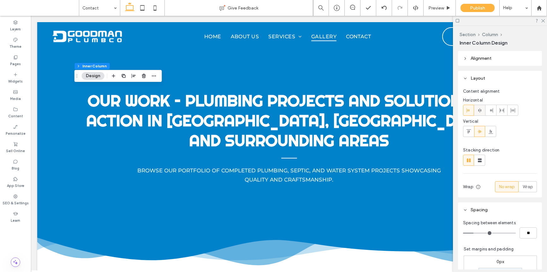
click at [480, 110] on icon at bounding box center [479, 110] width 5 height 5
click at [439, 6] on span "Preview" at bounding box center [436, 7] width 16 height 5
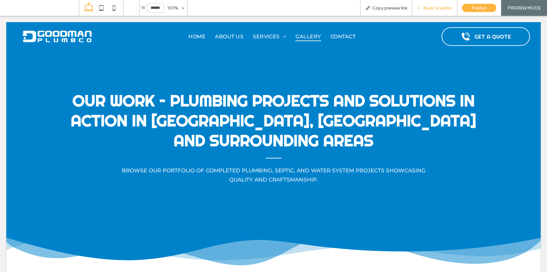
click at [425, 9] on span "Back to editor" at bounding box center [437, 7] width 29 height 5
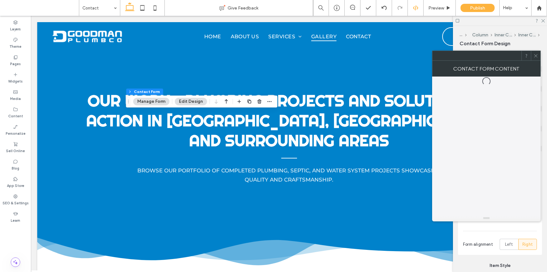
type input "*"
type input "***"
type input "*"
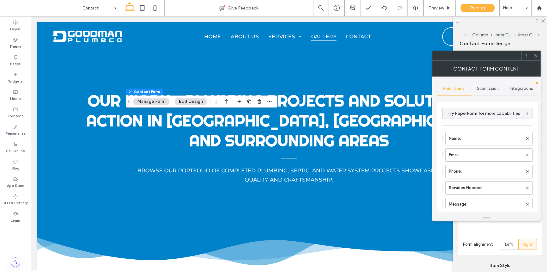
click at [480, 86] on span "Submission" at bounding box center [488, 88] width 22 height 5
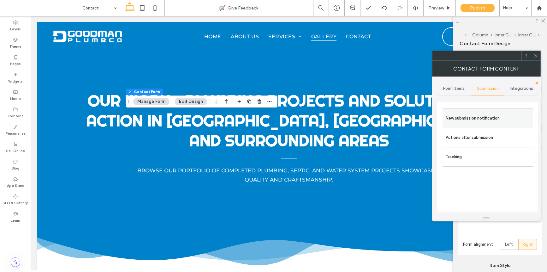
click at [457, 122] on label "New submission notification" at bounding box center [488, 118] width 84 height 13
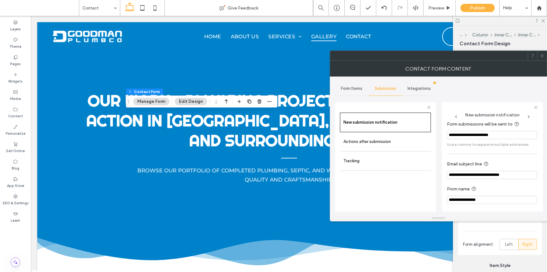
scroll to position [6, 0]
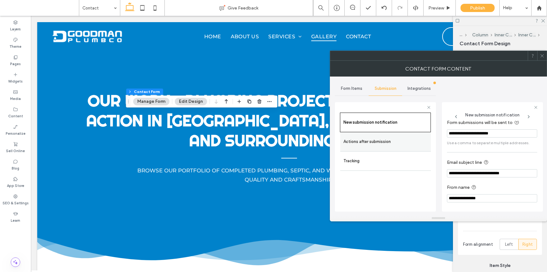
click at [416, 139] on label "Actions after submission" at bounding box center [386, 141] width 84 height 13
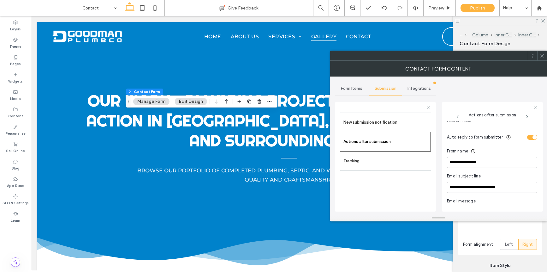
scroll to position [112, 0]
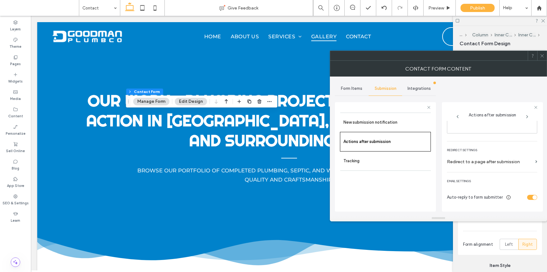
click at [527, 198] on div "toggle" at bounding box center [532, 196] width 10 height 5
click at [529, 56] on div at bounding box center [541, 55] width 9 height 9
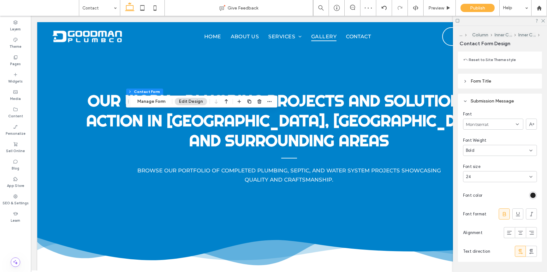
scroll to position [624, 0]
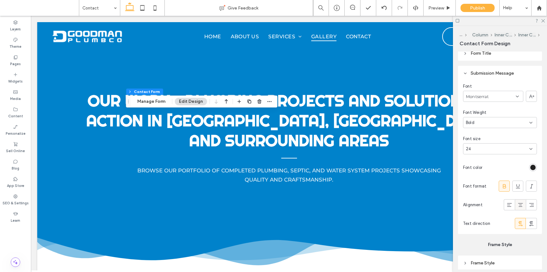
click at [518, 203] on use at bounding box center [520, 205] width 5 height 4
click at [442, 12] on div "Preview" at bounding box center [440, 8] width 32 height 16
click at [436, 9] on span "Preview" at bounding box center [436, 7] width 16 height 5
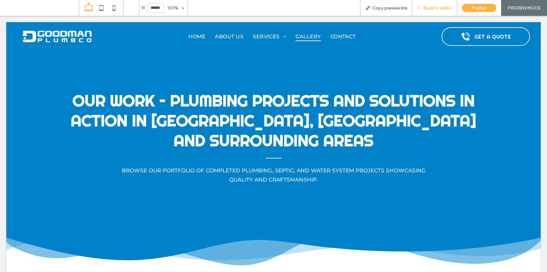
click at [438, 10] on span "Back to editor" at bounding box center [437, 7] width 29 height 5
click at [434, 10] on span "Back to editor" at bounding box center [437, 7] width 29 height 5
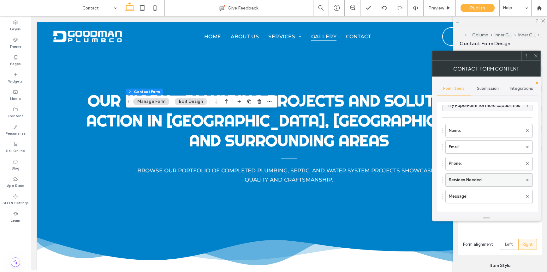
scroll to position [12, 0]
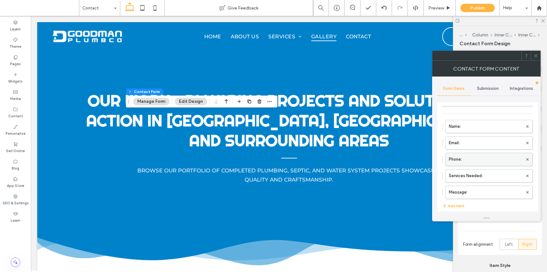
click at [466, 165] on label "Phone:" at bounding box center [486, 159] width 74 height 13
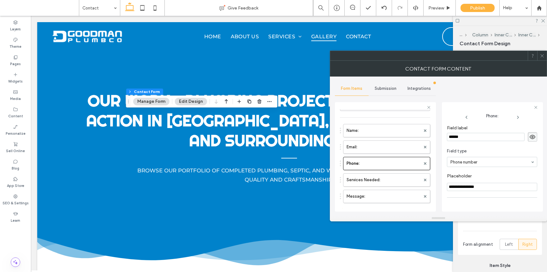
click at [491, 188] on input "**********" at bounding box center [492, 186] width 90 height 8
type input "**********"
click at [529, 53] on icon at bounding box center [542, 55] width 5 height 5
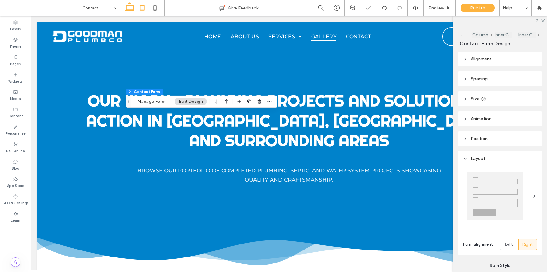
click at [140, 8] on use at bounding box center [142, 7] width 4 height 5
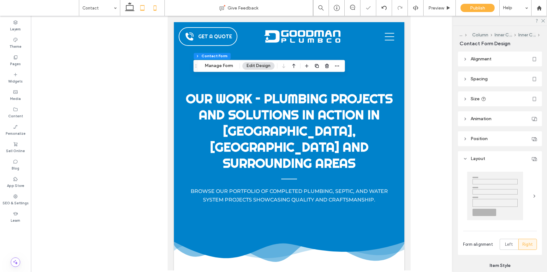
click at [152, 7] on icon at bounding box center [155, 8] width 13 height 13
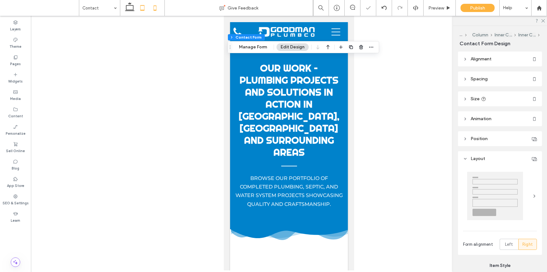
click at [139, 7] on icon at bounding box center [142, 8] width 13 height 13
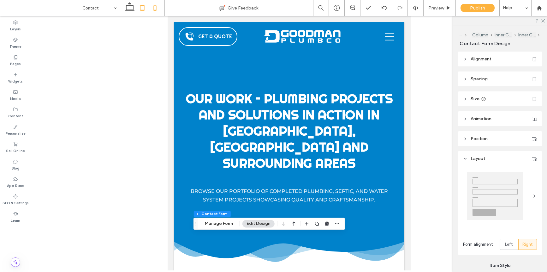
click at [151, 10] on icon at bounding box center [155, 8] width 13 height 13
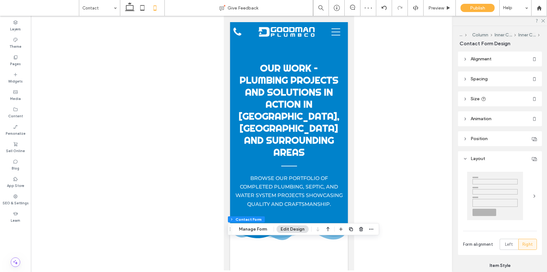
click at [149, 8] on icon at bounding box center [155, 8] width 13 height 13
click at [137, 9] on icon at bounding box center [142, 8] width 13 height 13
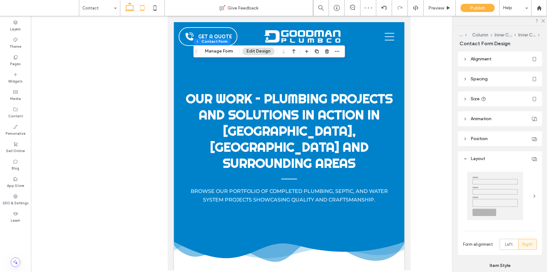
click at [131, 9] on icon at bounding box center [129, 8] width 13 height 13
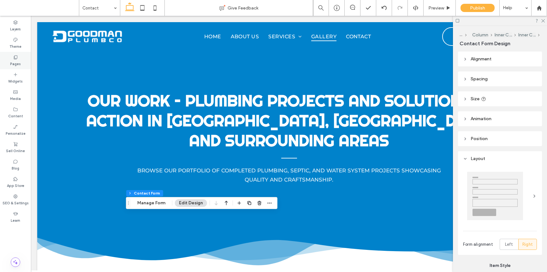
click at [17, 62] on label "Pages" at bounding box center [15, 63] width 11 height 7
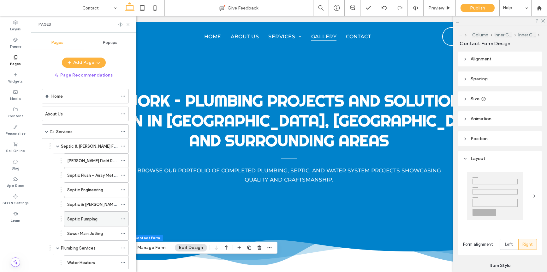
scroll to position [0, 0]
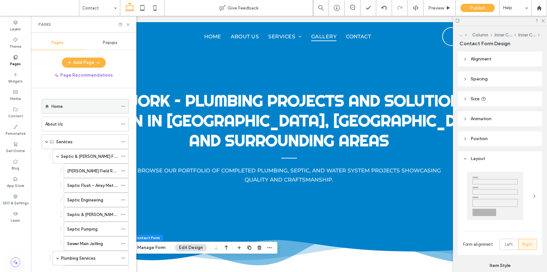
click at [75, 103] on div "Home" at bounding box center [84, 106] width 66 height 7
